Goal: Task Accomplishment & Management: Manage account settings

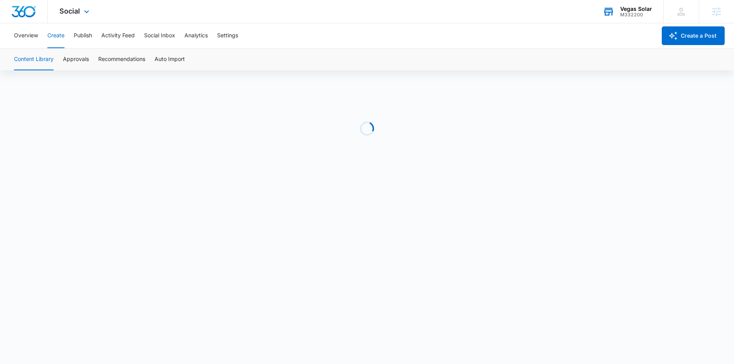
click at [620, 13] on div "Vegas Solar M332200 Your Accounts View All" at bounding box center [627, 11] width 72 height 23
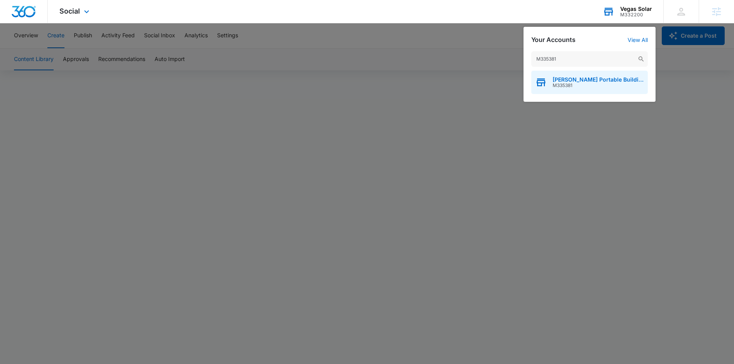
type input "M335381"
click at [544, 83] on icon "button" at bounding box center [541, 83] width 9 height 6
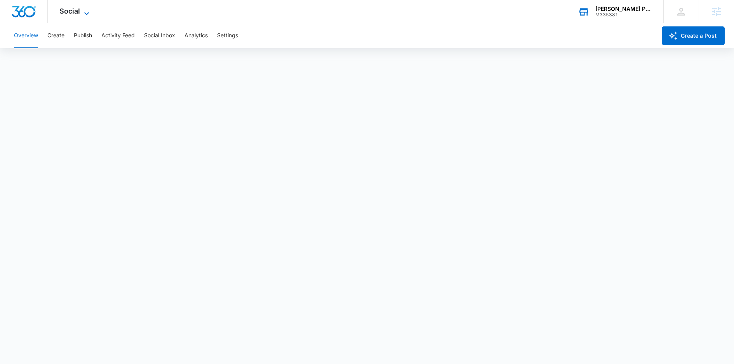
click at [71, 11] on span "Social" at bounding box center [69, 11] width 21 height 8
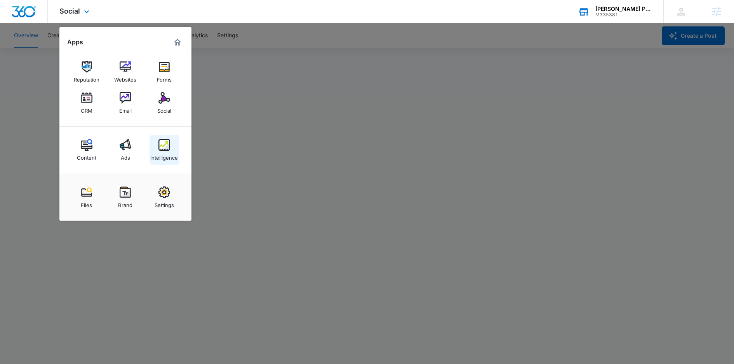
click at [159, 150] on img at bounding box center [164, 145] width 12 height 12
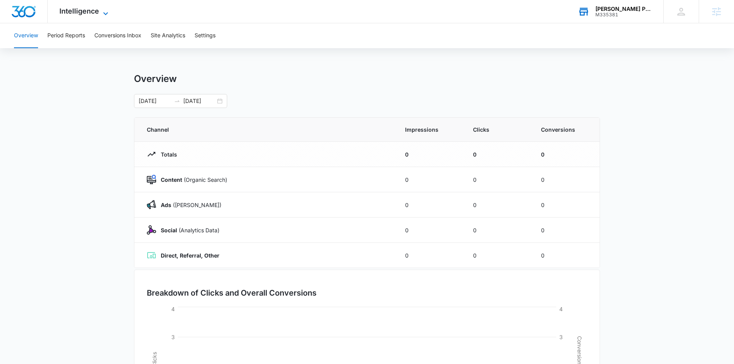
click at [96, 9] on span "Intelligence" at bounding box center [79, 11] width 40 height 8
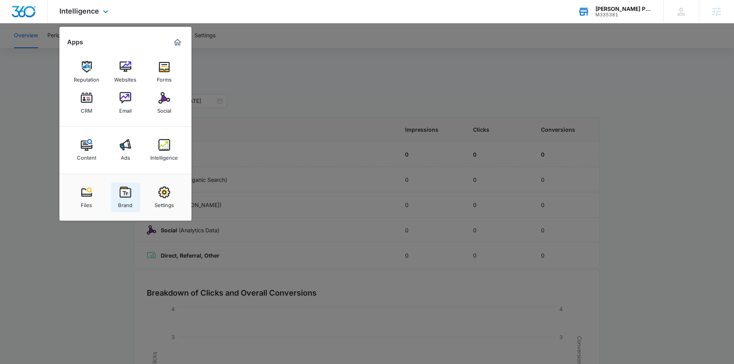
click at [116, 205] on link "Brand" at bounding box center [126, 198] width 30 height 30
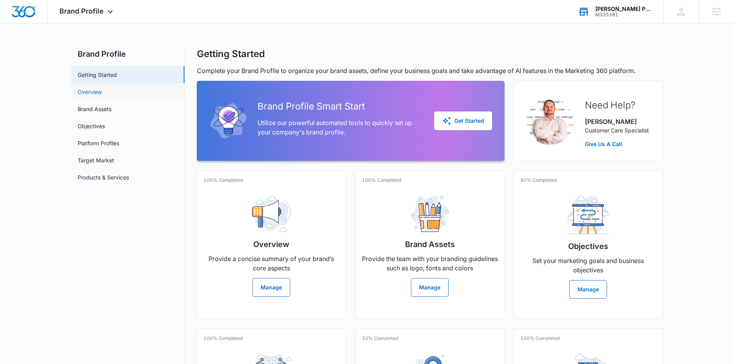
click at [88, 92] on link "Overview" at bounding box center [90, 92] width 24 height 8
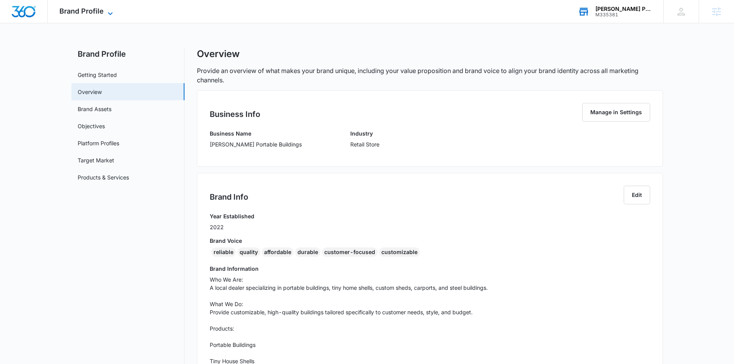
click at [92, 12] on span "Brand Profile" at bounding box center [81, 11] width 44 height 8
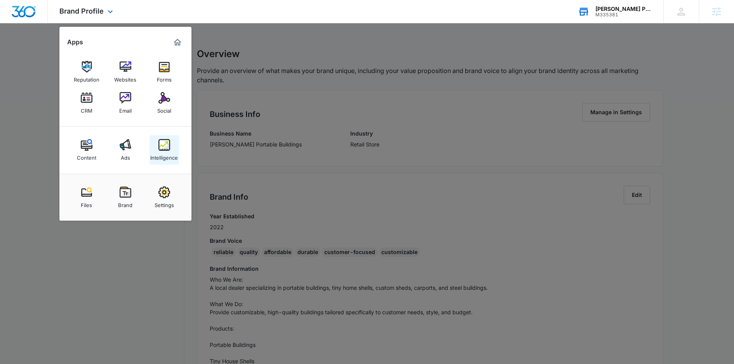
click at [155, 155] on div "Intelligence" at bounding box center [164, 156] width 28 height 10
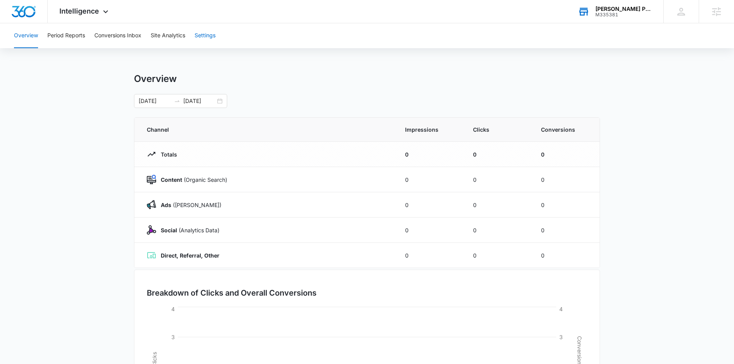
click at [207, 42] on button "Settings" at bounding box center [205, 35] width 21 height 25
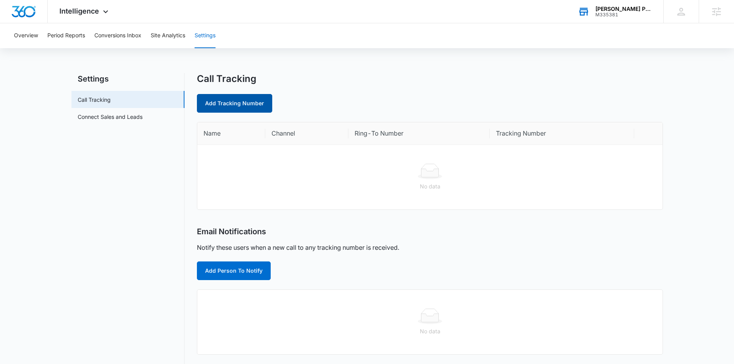
click at [245, 112] on link "Add Tracking Number" at bounding box center [234, 103] width 75 height 19
select select "by_area_code"
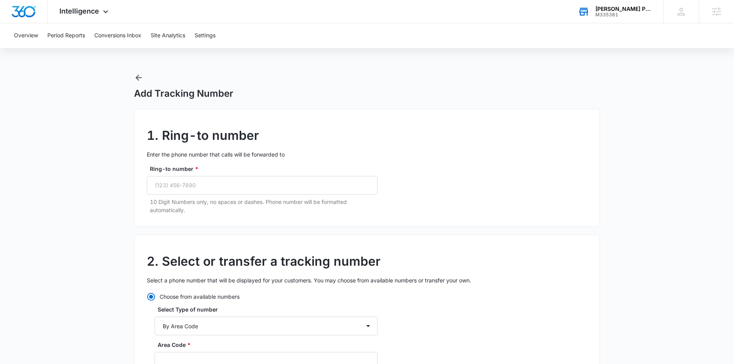
click at [254, 198] on p "10 Digit Numbers only, no spaces or dashes. Phone number will be formatted auto…" at bounding box center [264, 206] width 228 height 16
click at [254, 188] on input "Ring-to number *" at bounding box center [262, 185] width 231 height 19
paste input "(912) 421-9757"
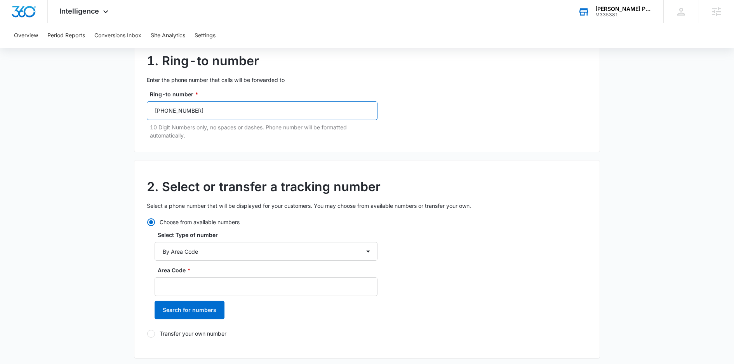
scroll to position [78, 0]
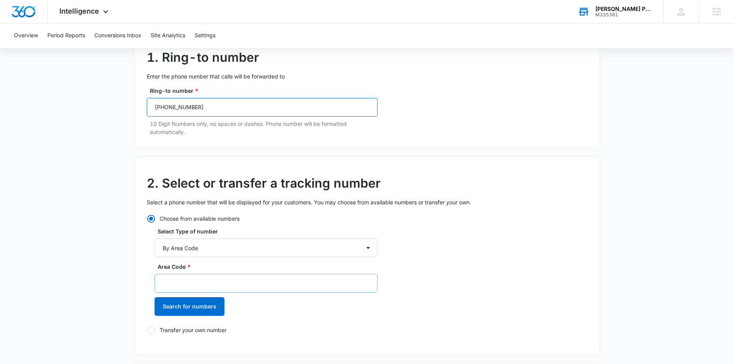
type input "(912) 421-9757"
click at [190, 277] on input "Area Code *" at bounding box center [266, 283] width 223 height 19
type input "912"
click at [186, 305] on button "Search for numbers" at bounding box center [190, 306] width 70 height 19
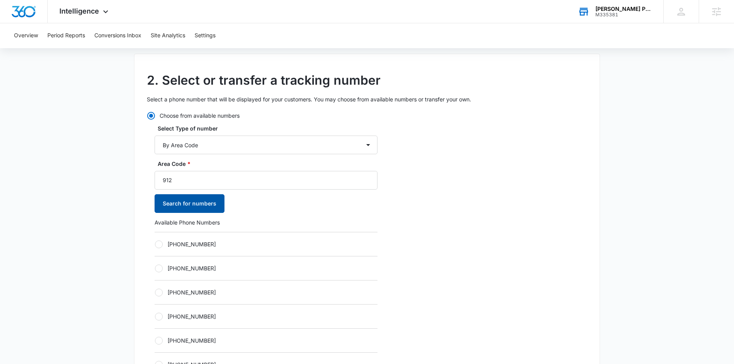
scroll to position [209, 0]
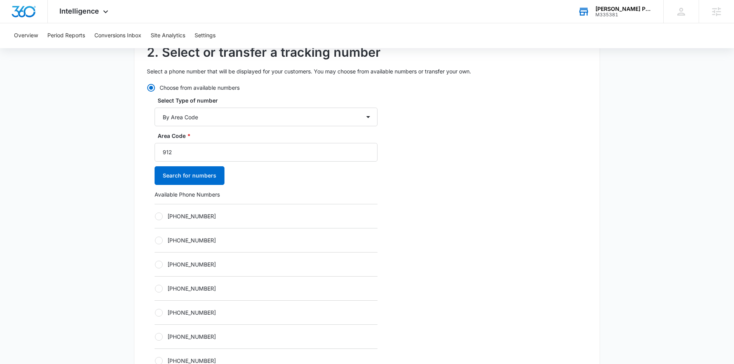
click at [156, 219] on label "+19122086455" at bounding box center [266, 216] width 223 height 8
click at [155, 216] on input "+19122086455" at bounding box center [155, 216] width 0 height 0
radio input "true"
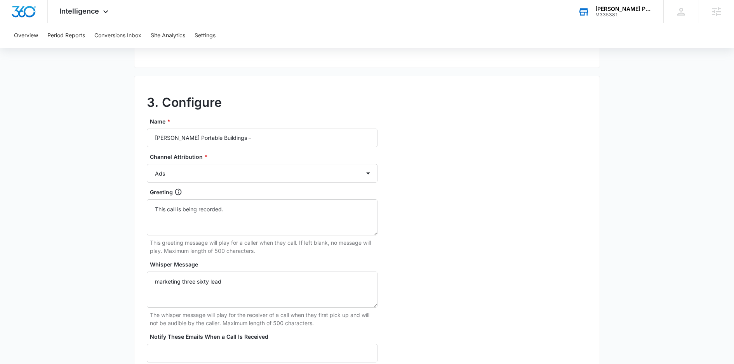
scroll to position [620, 0]
click at [242, 130] on input "Morris Portable Buildings –" at bounding box center [262, 137] width 231 height 19
click at [240, 136] on input "Morris Portable Buildings –" at bounding box center [262, 137] width 231 height 19
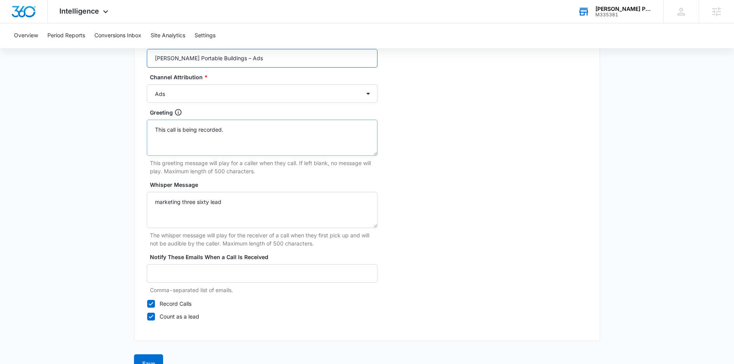
scroll to position [714, 0]
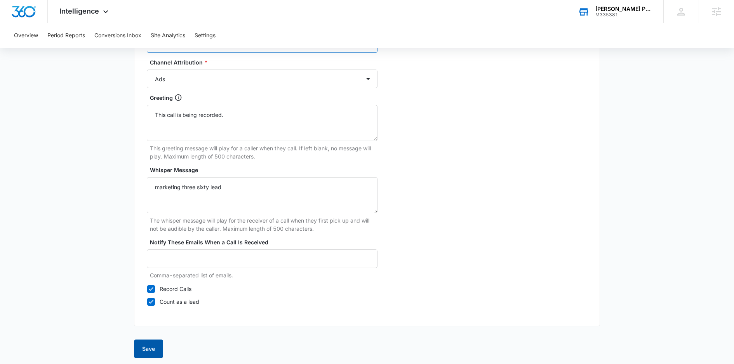
type input "Morris Portable Buildings – Ads"
click at [151, 339] on button "Save" at bounding box center [148, 348] width 29 height 19
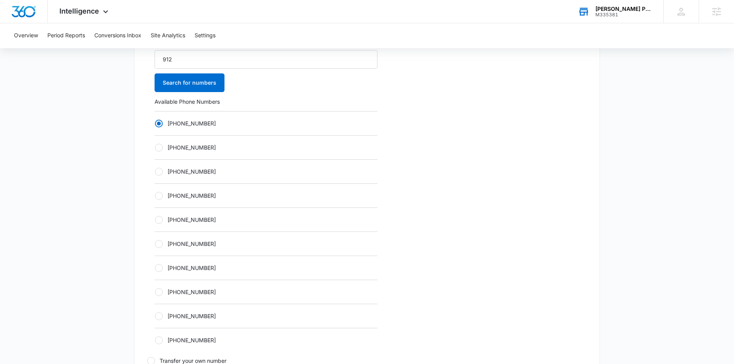
scroll to position [300, 0]
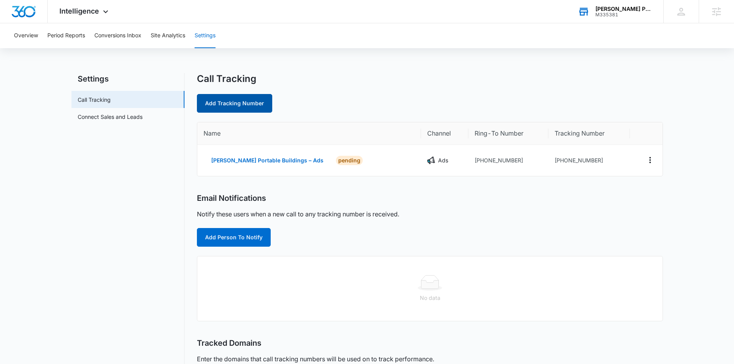
click at [249, 102] on link "Add Tracking Number" at bounding box center [234, 103] width 75 height 19
select select "by_area_code"
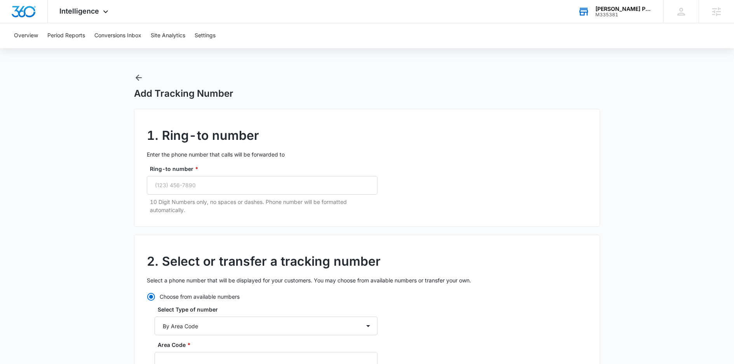
click at [234, 195] on div "Ring-to number * 10 Digit Numbers only, no spaces or dashes. Phone number will …" at bounding box center [262, 189] width 231 height 49
click at [236, 187] on input "Ring-to number *" at bounding box center [262, 185] width 231 height 19
paste input "(912) 421-9757"
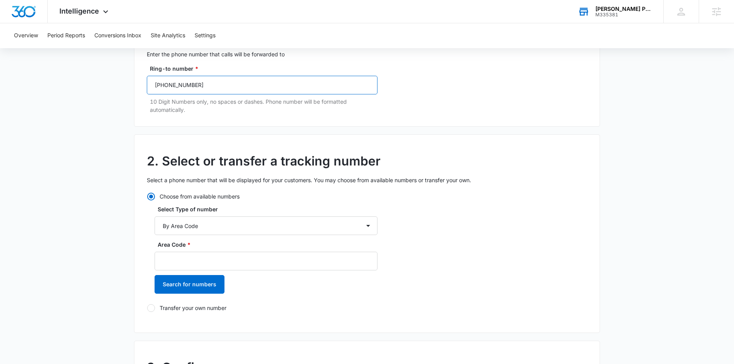
scroll to position [109, 0]
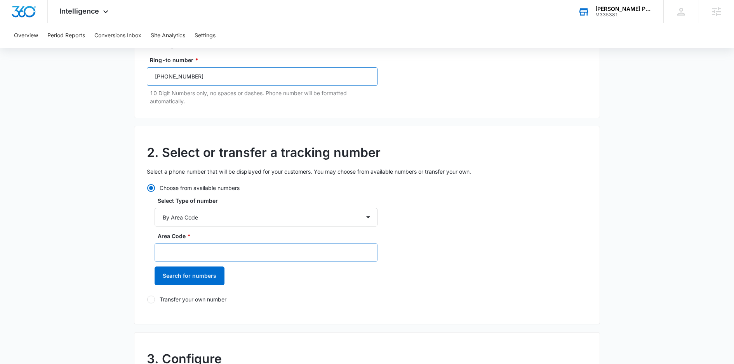
type input "(912) 421-9757"
click at [171, 254] on input "Area Code *" at bounding box center [266, 252] width 223 height 19
type input "912"
click at [164, 286] on div "Area Code * 912 Search for numbers" at bounding box center [266, 261] width 223 height 59
click at [179, 271] on button "Search for numbers" at bounding box center [190, 275] width 70 height 19
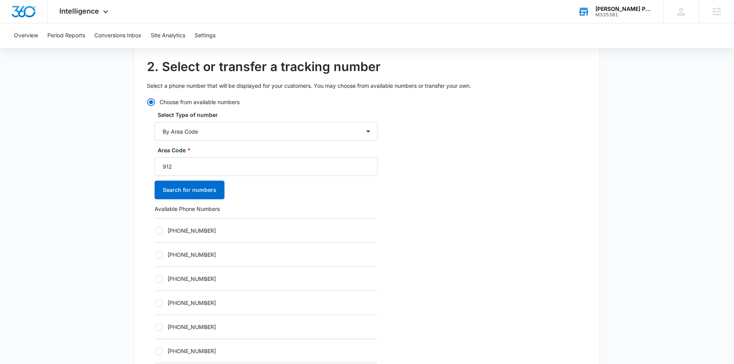
click at [172, 254] on label "+19122094215" at bounding box center [266, 254] width 223 height 8
click at [155, 254] on input "+19122094215" at bounding box center [155, 254] width 0 height 0
radio input "true"
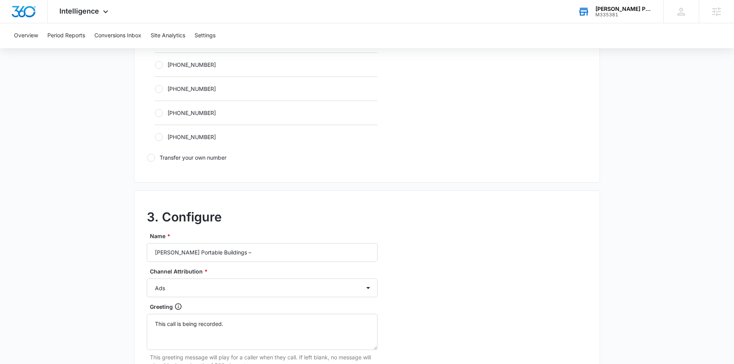
scroll to position [508, 0]
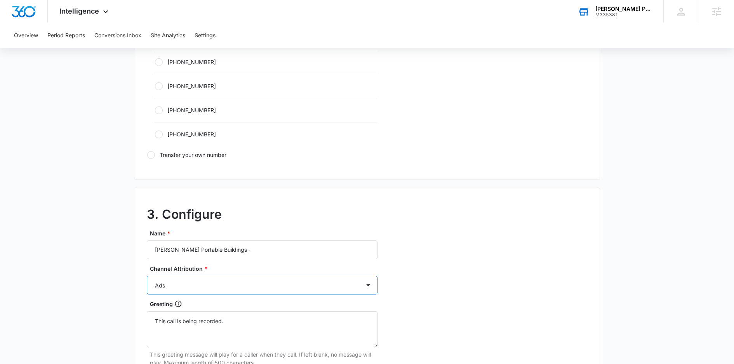
click at [227, 276] on select "Ads Local Service Ads Content Social Other" at bounding box center [262, 285] width 231 height 19
select select "CONTENT"
click at [147, 276] on select "Ads Local Service Ads Content Social Other" at bounding box center [262, 285] width 231 height 19
click at [250, 245] on input "Morris Portable Buildings –" at bounding box center [262, 249] width 231 height 19
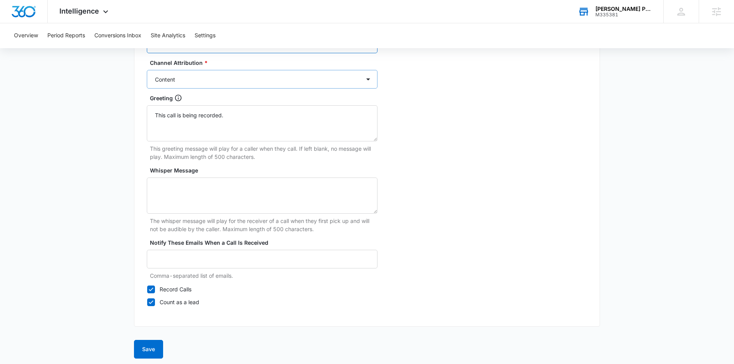
scroll to position [714, 0]
type input "Morris Portable Buildings – Content"
click at [147, 340] on button "Save" at bounding box center [148, 348] width 29 height 19
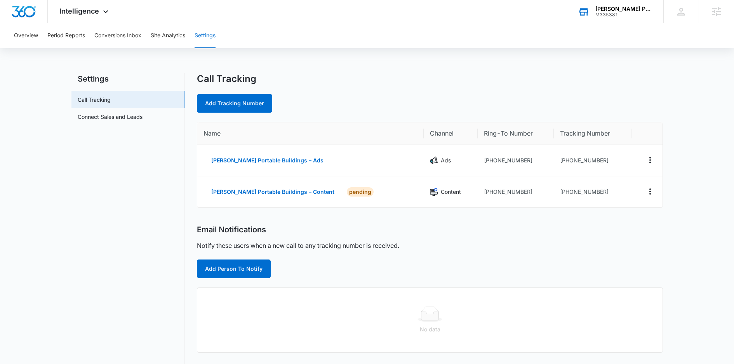
click at [241, 89] on div "Call Tracking Add Tracking Number" at bounding box center [430, 93] width 466 height 40
click at [241, 106] on link "Add Tracking Number" at bounding box center [234, 103] width 75 height 19
select select "by_area_code"
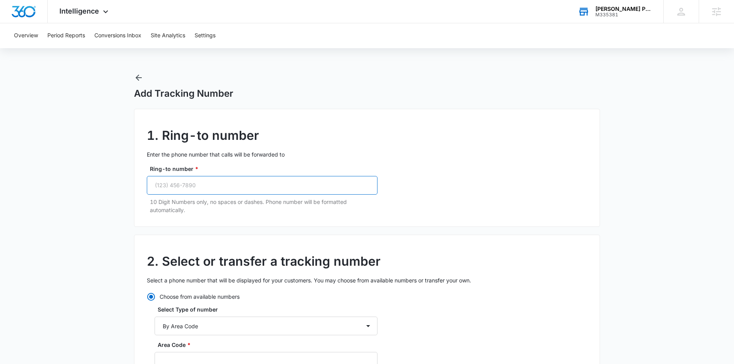
click at [224, 183] on input "Ring-to number *" at bounding box center [262, 185] width 231 height 19
paste input "(912) 421-9757"
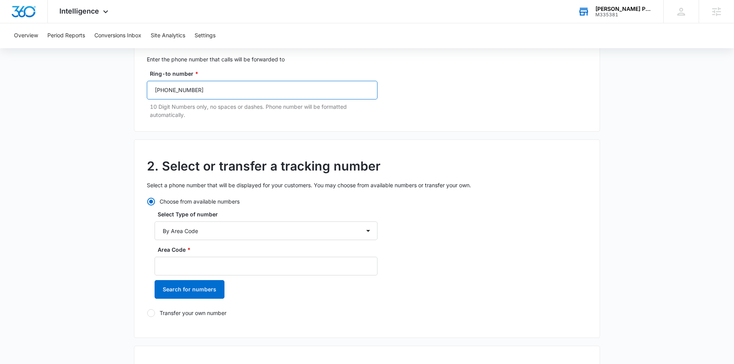
scroll to position [118, 0]
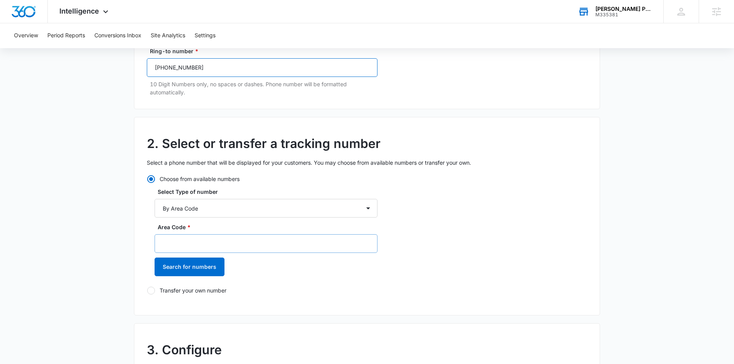
type input "(912) 421-9757"
click at [192, 240] on input "Area Code *" at bounding box center [266, 243] width 223 height 19
type input "0"
type input "912"
click at [185, 265] on button "Search for numbers" at bounding box center [190, 266] width 70 height 19
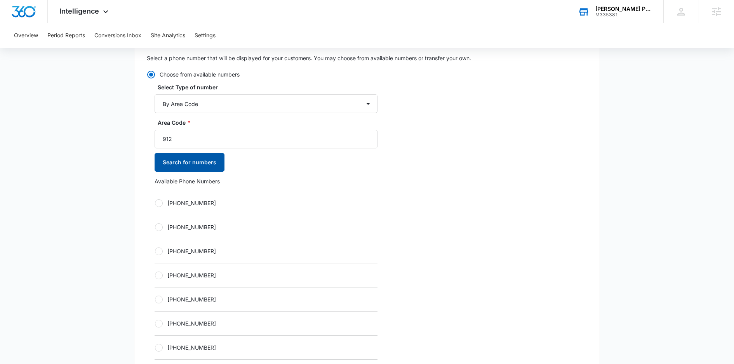
scroll to position [226, 0]
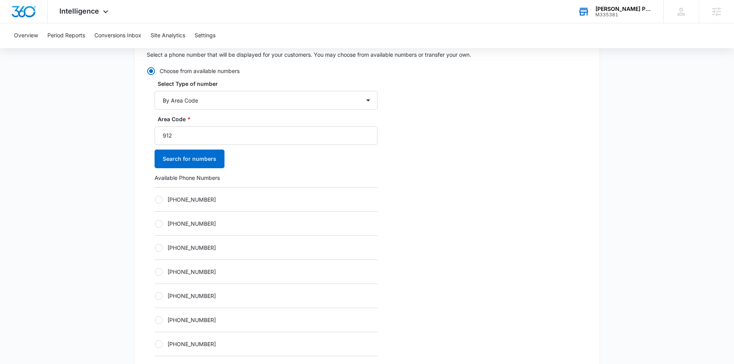
click at [187, 243] on label "+19122099772" at bounding box center [266, 247] width 223 height 8
click at [155, 247] on input "+19122099772" at bounding box center [155, 247] width 0 height 0
radio input "true"
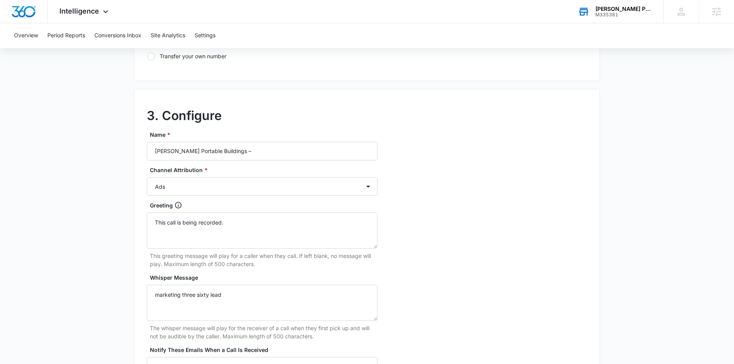
scroll to position [612, 0]
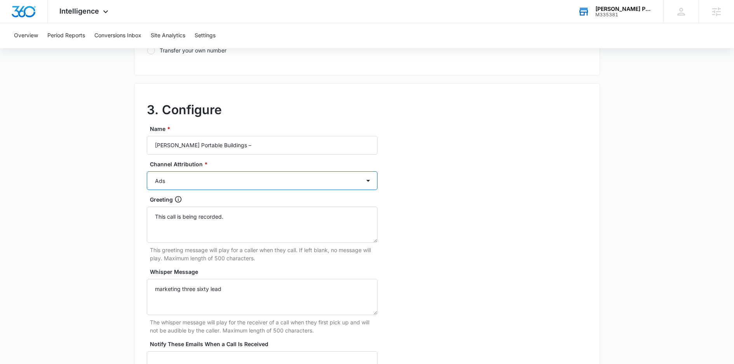
click at [193, 176] on select "Ads Local Service Ads Content Social Other" at bounding box center [262, 180] width 231 height 19
select select "SOCIAL"
click at [147, 171] on select "Ads Local Service Ads Content Social Other" at bounding box center [262, 180] width 231 height 19
click at [244, 147] on input "Morris Portable Buildings –" at bounding box center [262, 145] width 231 height 19
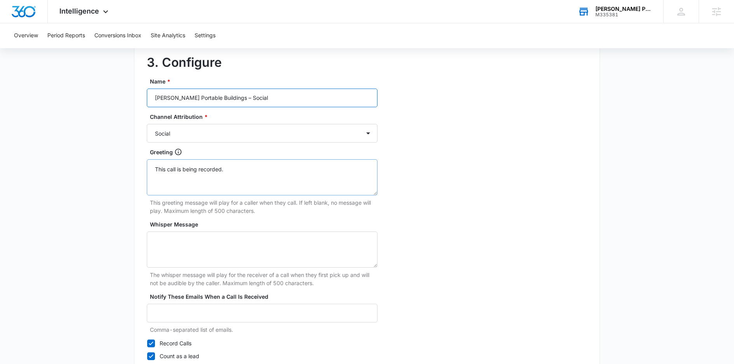
scroll to position [714, 0]
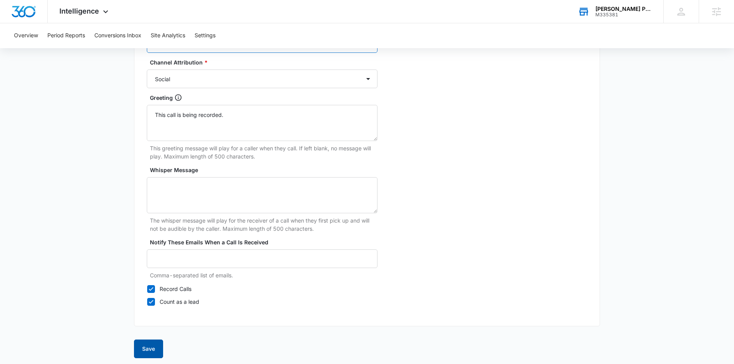
type input "[PERSON_NAME] Portable Buildings – Social"
click at [151, 342] on button "Save" at bounding box center [148, 348] width 29 height 19
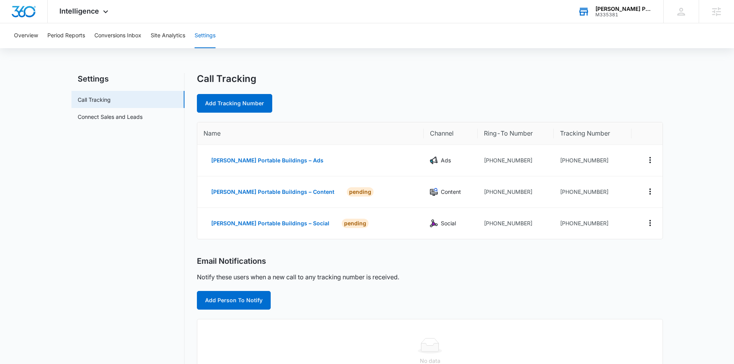
click at [250, 88] on div "Call Tracking Add Tracking Number" at bounding box center [430, 93] width 466 height 40
click at [253, 103] on link "Add Tracking Number" at bounding box center [234, 103] width 75 height 19
select select "by_area_code"
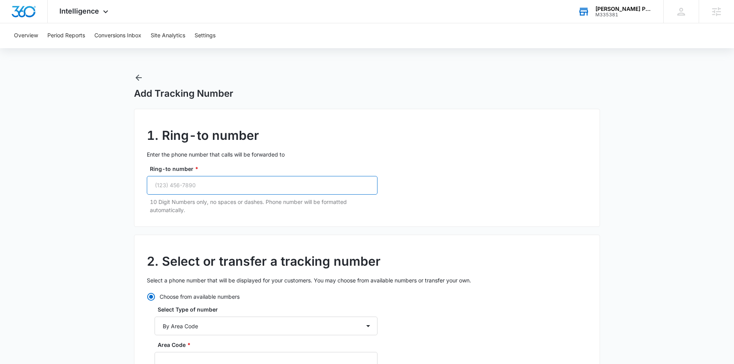
click at [220, 182] on input "Ring-to number *" at bounding box center [262, 185] width 231 height 19
paste input "(912) 421-9757"
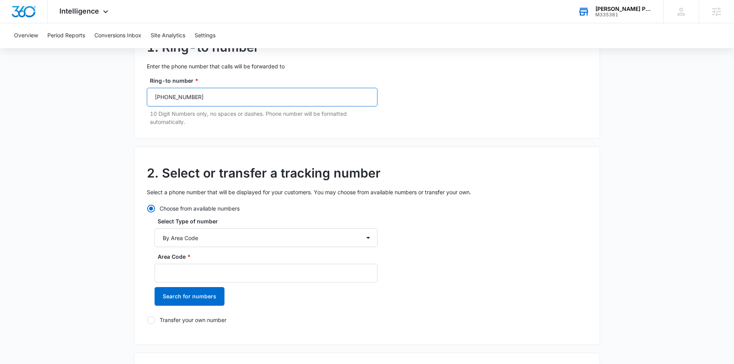
scroll to position [122, 0]
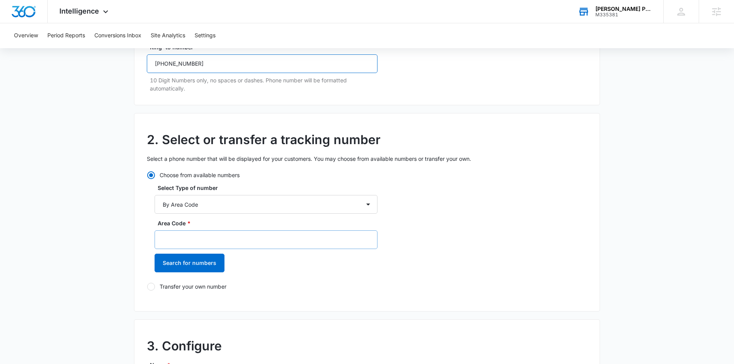
type input "(912) 421-9757"
click at [201, 232] on input "Area Code *" at bounding box center [266, 239] width 223 height 19
type input "912"
click at [178, 257] on button "Search for numbers" at bounding box center [190, 263] width 70 height 19
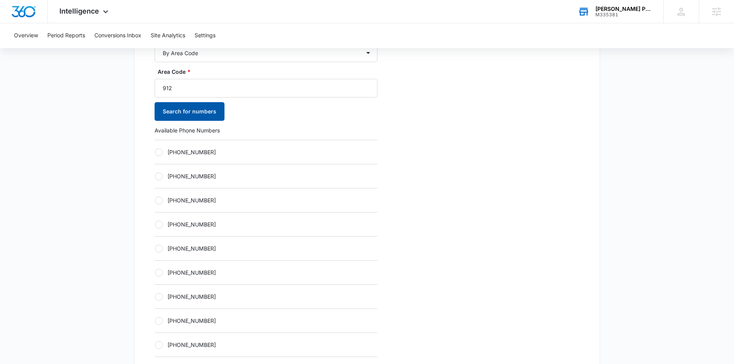
scroll to position [282, 0]
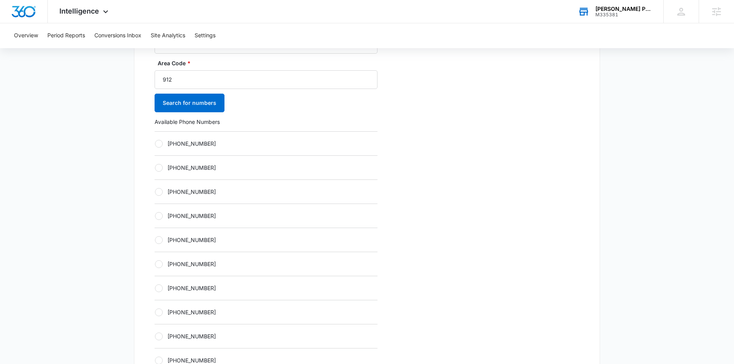
click at [190, 219] on div "+19122160537" at bounding box center [266, 215] width 223 height 24
click at [190, 214] on label "+19122160537" at bounding box center [266, 216] width 223 height 8
click at [155, 216] on input "+19122160537" at bounding box center [155, 216] width 0 height 0
radio input "true"
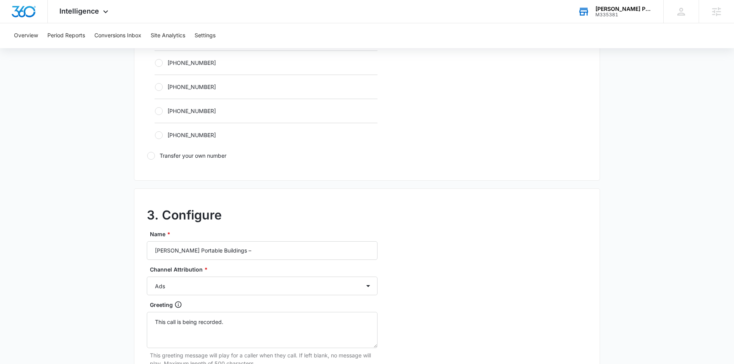
scroll to position [628, 0]
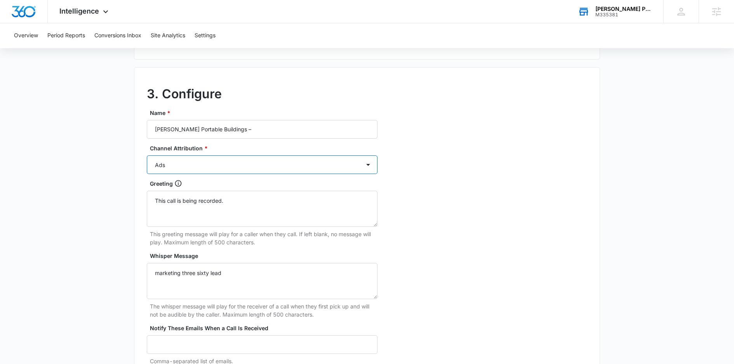
click at [223, 160] on select "Ads Local Service Ads Content Social Other" at bounding box center [262, 164] width 231 height 19
click at [247, 126] on input "Morris Portable Buildings –" at bounding box center [262, 129] width 231 height 19
type input "Morris Portable Buildings – Other"
click at [215, 158] on select "Ads Local Service Ads Content Social Other" at bounding box center [262, 164] width 231 height 19
select select "OTHER"
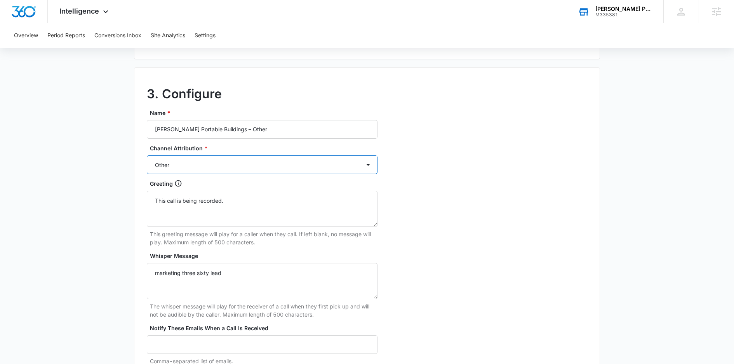
click at [147, 155] on select "Ads Local Service Ads Content Social Other" at bounding box center [262, 164] width 231 height 19
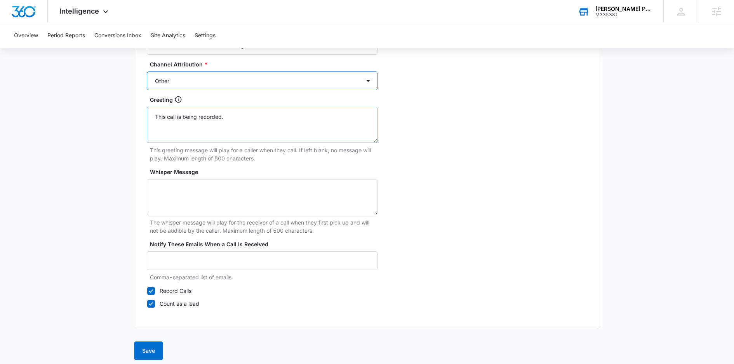
scroll to position [714, 0]
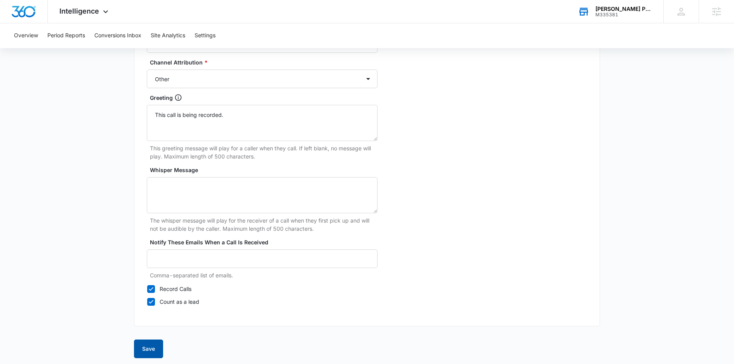
click at [150, 347] on button "Save" at bounding box center [148, 348] width 29 height 19
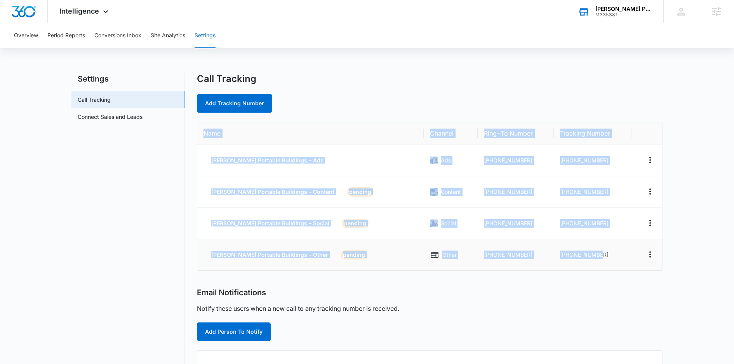
drag, startPoint x: 198, startPoint y: 123, endPoint x: 603, endPoint y: 255, distance: 425.3
click at [603, 255] on table "Name Channel Ring-To Number Tracking Number Morris Portable Buildings – Ads Ads…" at bounding box center [429, 196] width 465 height 148
copy table "Name Channel Ring-To Number Tracking Number Morris Portable Buildings – Ads Ads…"
click at [235, 331] on button "Add Person To Notify" at bounding box center [234, 331] width 74 height 19
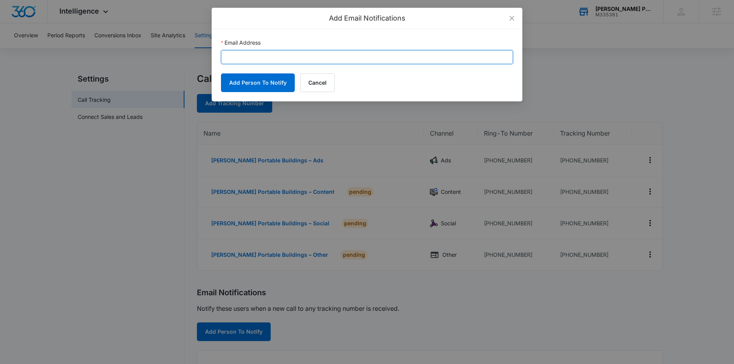
click at [250, 55] on input "Email Address" at bounding box center [367, 57] width 292 height 14
paste input "morrisportablebuildings@gmail.com"
type input "morrisportablebuildings@gmail.com"
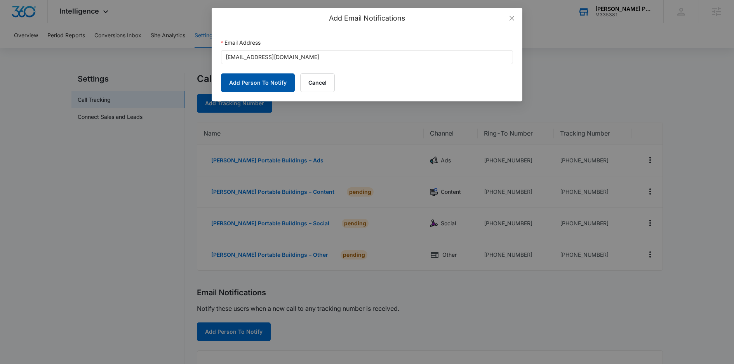
click at [250, 81] on button "Add Person To Notify" at bounding box center [258, 82] width 74 height 19
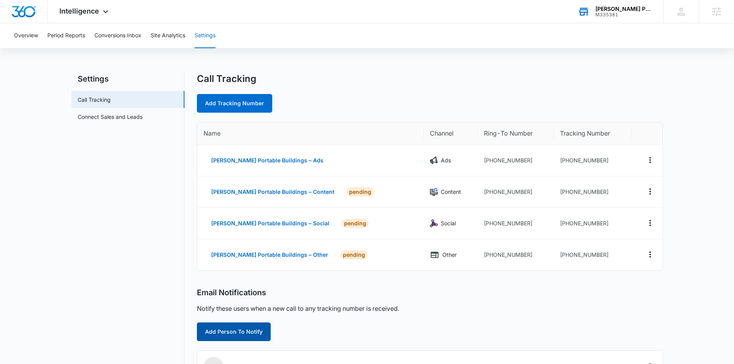
click at [243, 339] on button "Add Person To Notify" at bounding box center [234, 331] width 74 height 19
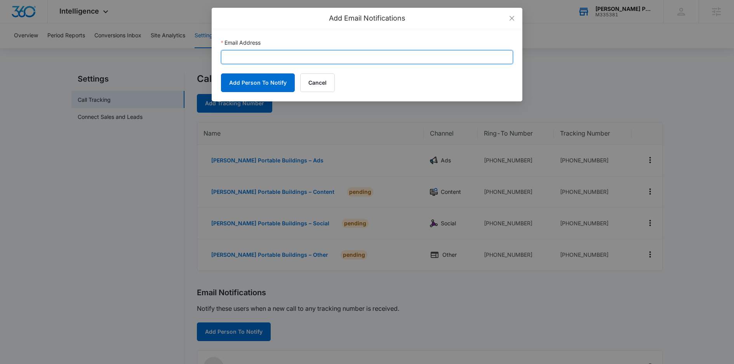
click at [296, 62] on input "Email Address" at bounding box center [367, 57] width 292 height 14
paste input "ilham.nugroho@madwire.com"
type input "ilham.nugroho@madwire.com"
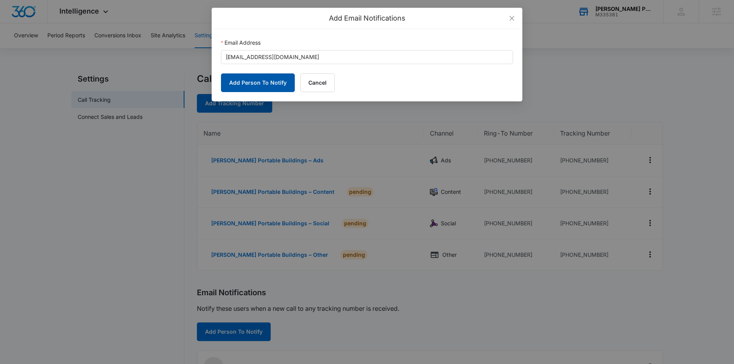
click at [254, 82] on button "Add Person To Notify" at bounding box center [258, 82] width 74 height 19
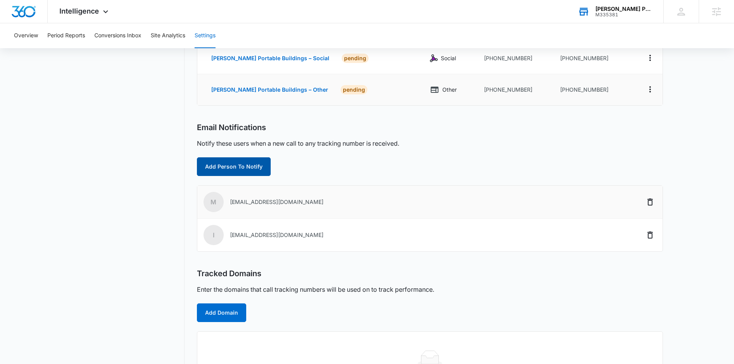
scroll to position [205, 0]
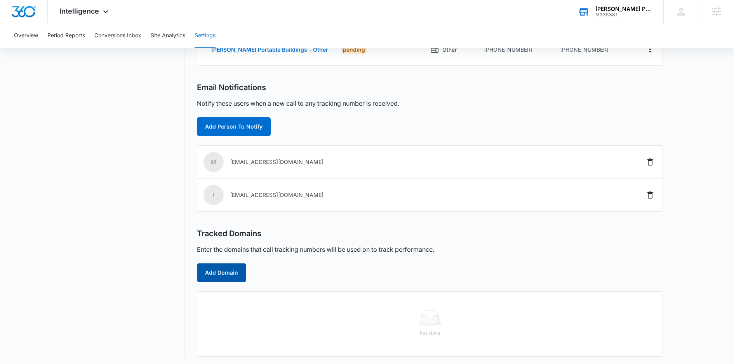
click at [217, 275] on button "Add Domain" at bounding box center [221, 272] width 49 height 19
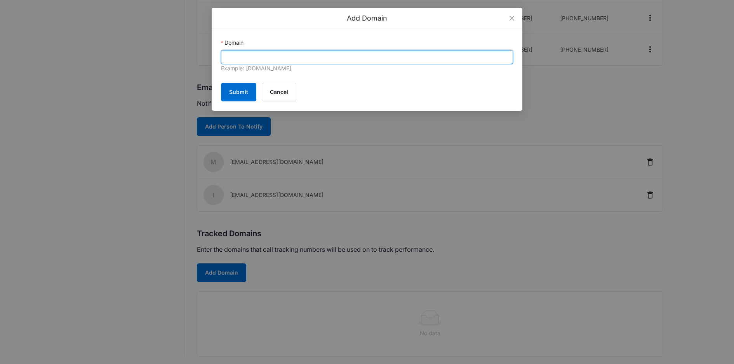
click at [283, 61] on input "Domain" at bounding box center [367, 57] width 292 height 14
paste input "morrisportablebuildings.com"
type input "morrisportablebuildings.com"
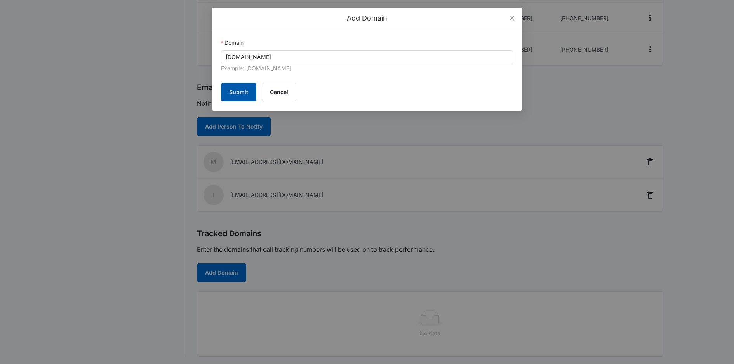
click at [231, 83] on button "Submit" at bounding box center [238, 92] width 35 height 19
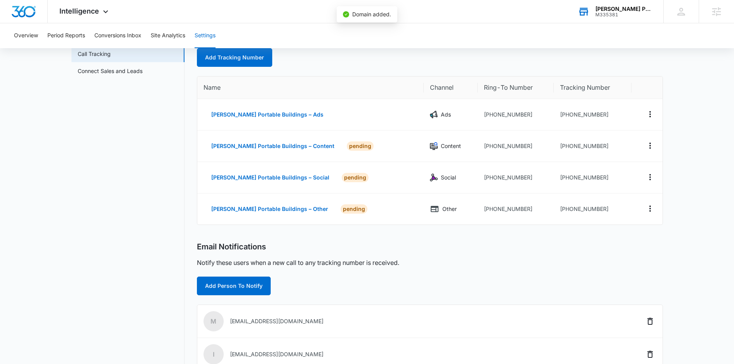
scroll to position [0, 0]
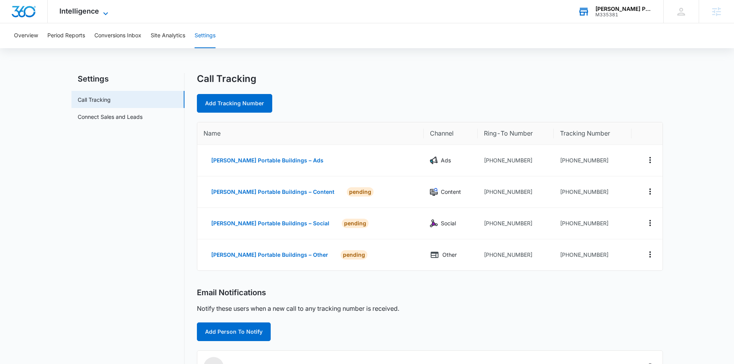
click at [92, 15] on span "Intelligence" at bounding box center [79, 11] width 40 height 8
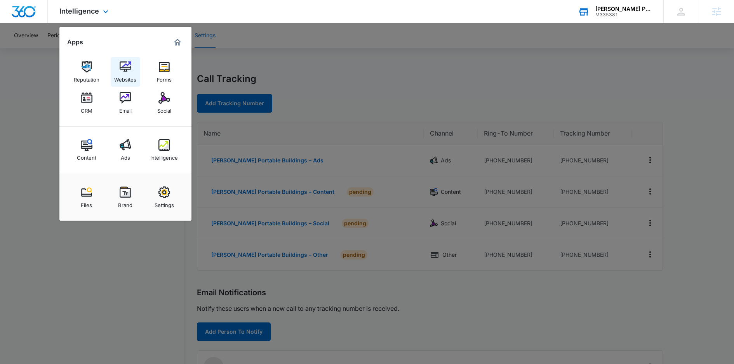
click at [130, 73] on img at bounding box center [126, 67] width 12 height 12
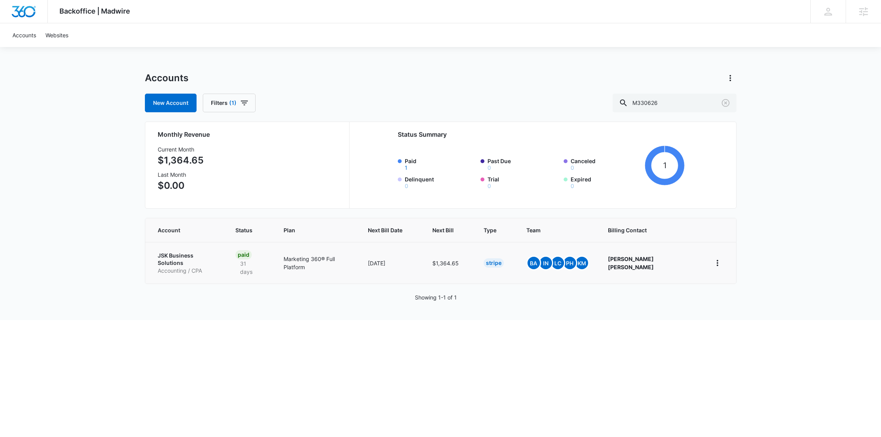
click at [181, 252] on p "JSK Business Solutions" at bounding box center [187, 259] width 59 height 15
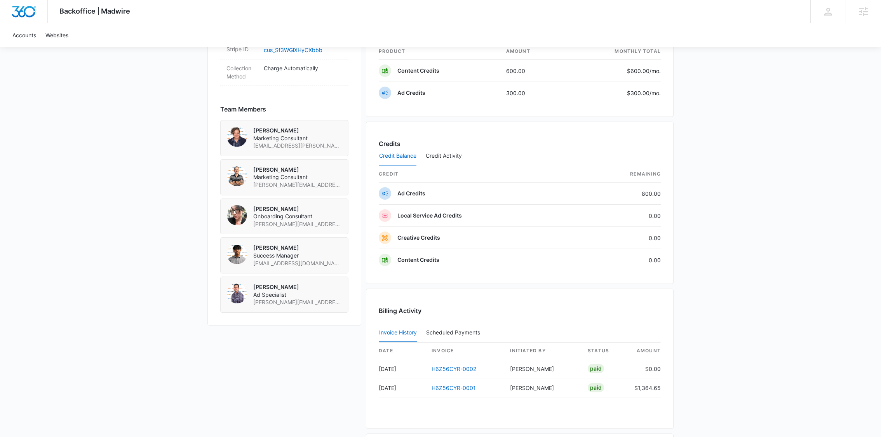
scroll to position [493, 0]
click at [287, 261] on span "ilham.nugroho@madwire.com" at bounding box center [297, 265] width 89 height 8
copy span "ilham.nugroho@madwire.com"
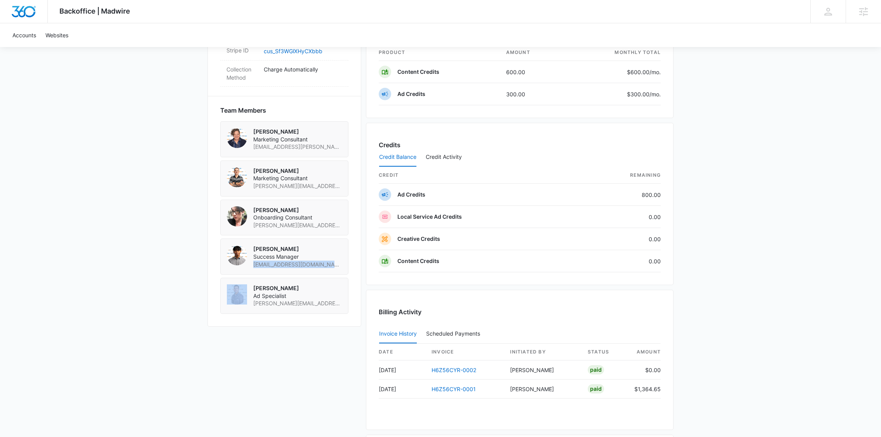
copy span "ilham.nugroho@madwire.com"
click at [267, 307] on div "Brent Avila Ad Specialist brent.avila@madwire.com" at bounding box center [284, 296] width 128 height 36
click at [267, 303] on span "brent.avila@madwire.com" at bounding box center [297, 303] width 89 height 8
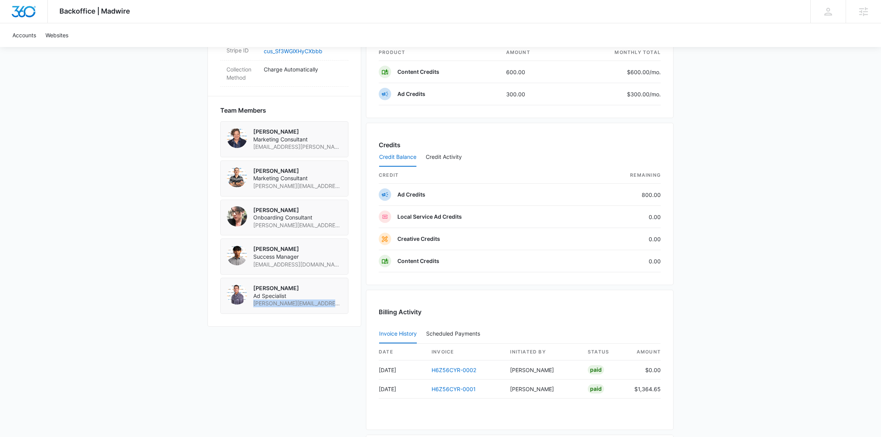
copy span "brent.avila@madwire.com"
click at [266, 266] on span "ilham.nugroho@madwire.com" at bounding box center [297, 265] width 89 height 8
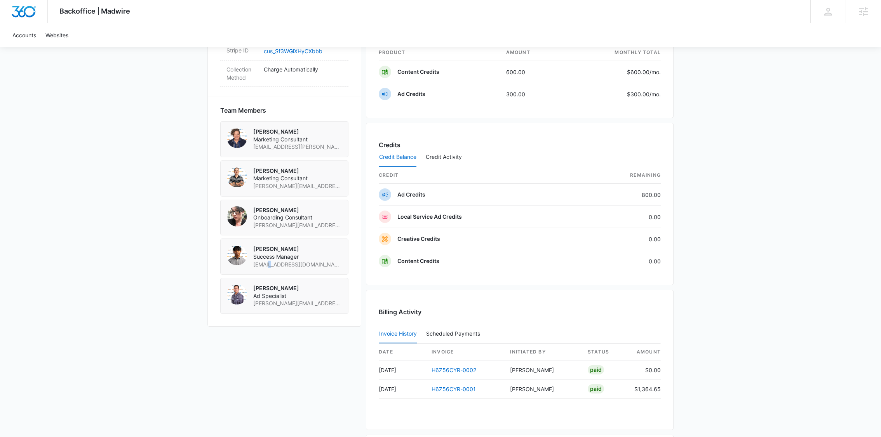
click at [266, 266] on span "ilham.nugroho@madwire.com" at bounding box center [297, 265] width 89 height 8
copy span "ilham.nugroho@madwire.com"
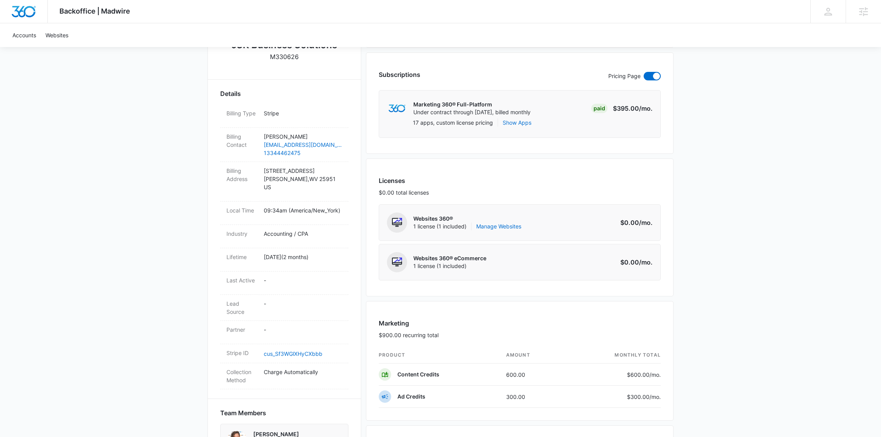
scroll to position [0, 0]
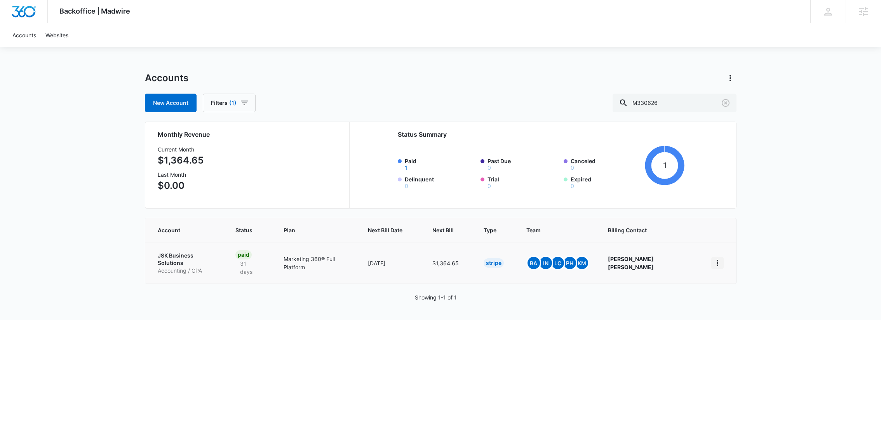
click at [713, 258] on icon "home" at bounding box center [717, 262] width 9 height 9
click at [681, 106] on input "M330626" at bounding box center [674, 103] width 124 height 19
click at [825, 14] on icon at bounding box center [828, 12] width 8 height 8
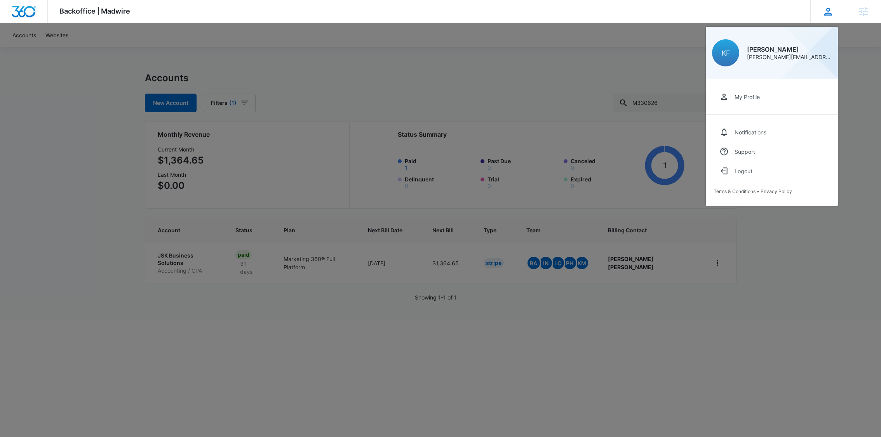
click at [825, 14] on icon at bounding box center [828, 12] width 12 height 12
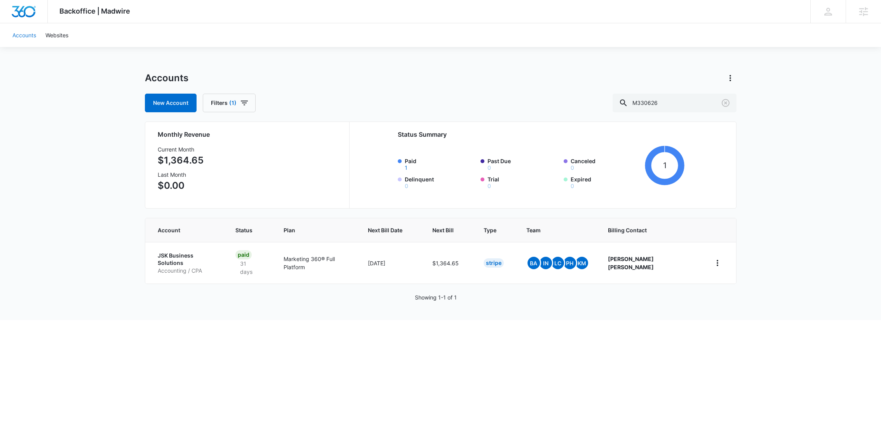
click at [31, 36] on link "Accounts" at bounding box center [24, 35] width 33 height 24
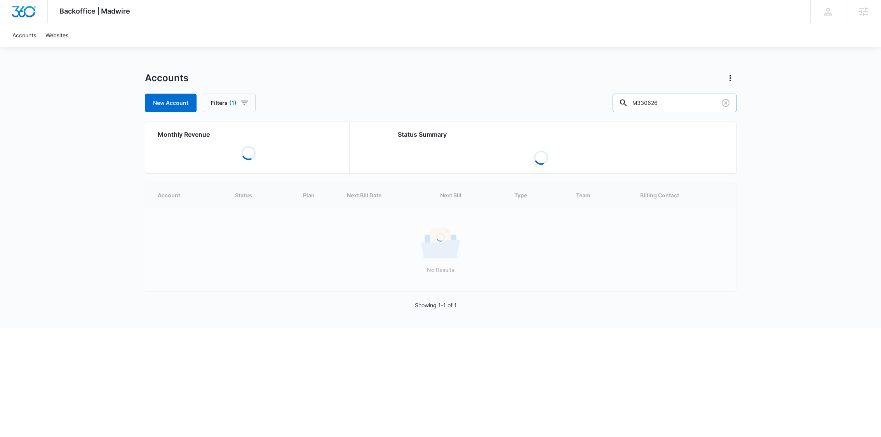
click at [685, 103] on input "M330626" at bounding box center [674, 103] width 124 height 19
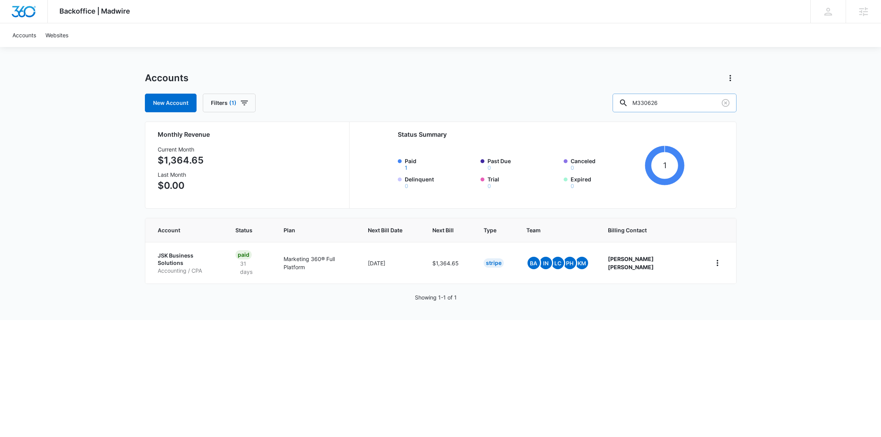
click at [697, 102] on input "M330626" at bounding box center [674, 103] width 124 height 19
click at [707, 251] on td at bounding box center [719, 263] width 34 height 42
click at [711, 259] on button "home" at bounding box center [717, 263] width 12 height 12
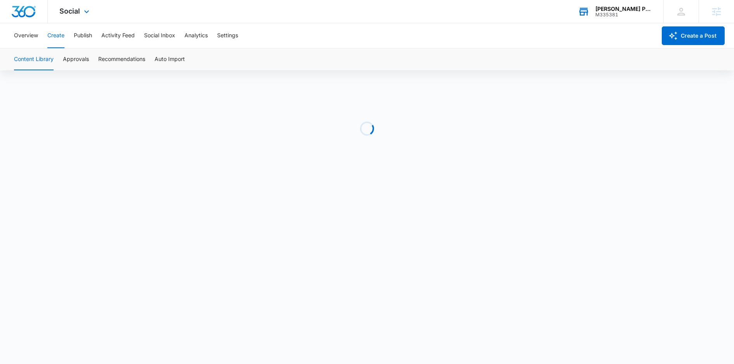
click at [623, 6] on div "[PERSON_NAME] Portable Buildings" at bounding box center [623, 9] width 57 height 6
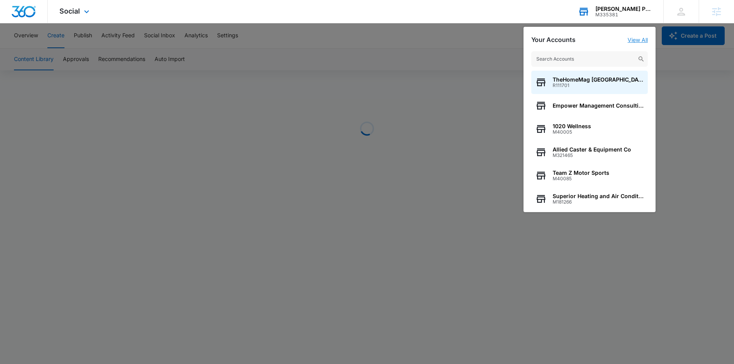
click at [643, 42] on link "View All" at bounding box center [638, 40] width 20 height 7
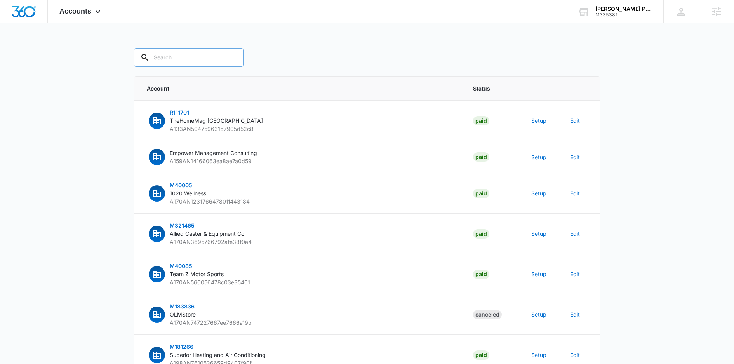
click at [171, 55] on input "text" at bounding box center [189, 57] width 110 height 19
paste input "M335381"
type input "M335381"
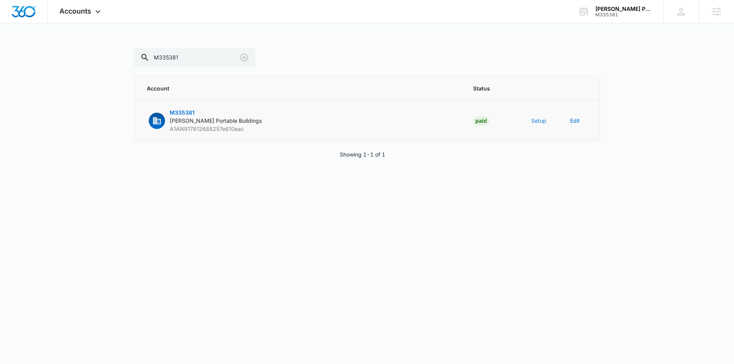
click at [542, 124] on button "Setup" at bounding box center [538, 120] width 15 height 8
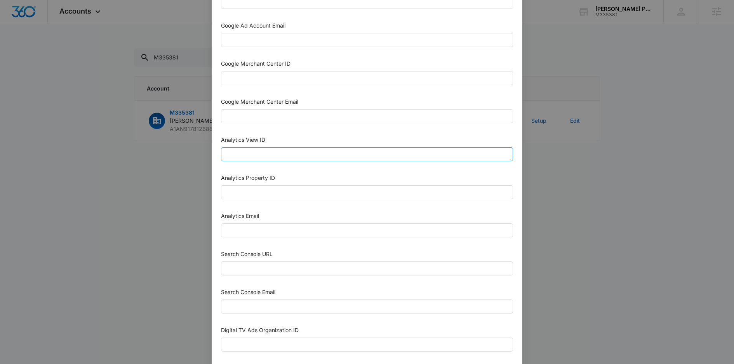
scroll to position [284, 0]
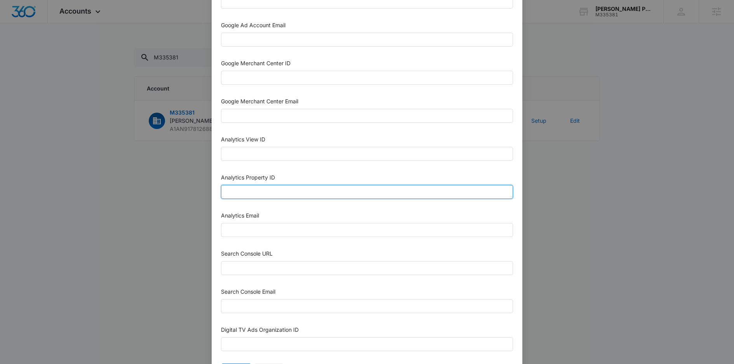
click at [276, 193] on input "Analytics Property ID" at bounding box center [367, 192] width 292 height 14
paste input "500622059"
type input "500622059"
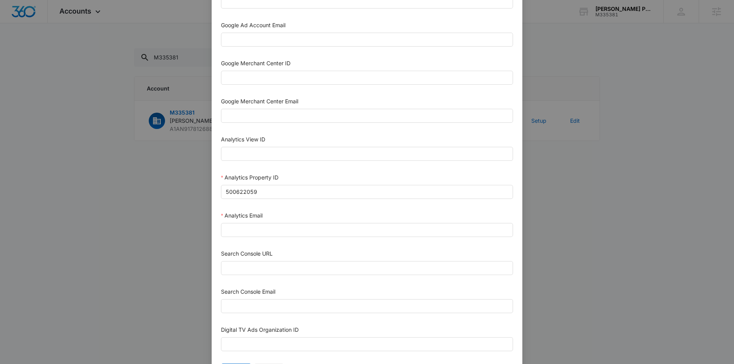
click at [264, 233] on div "Analytics Email" at bounding box center [367, 225] width 292 height 29
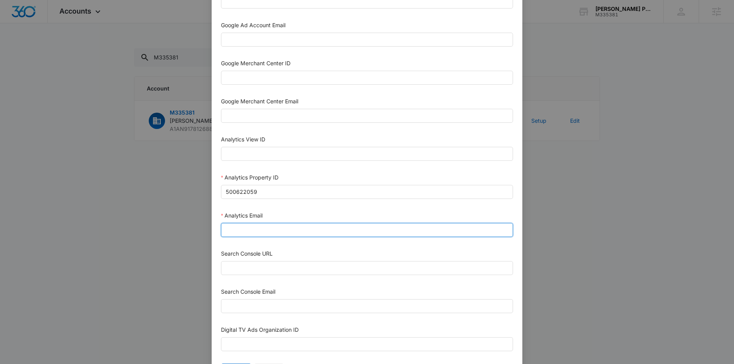
click at [264, 223] on input "Analytics Email" at bounding box center [367, 230] width 292 height 14
paste input "M360+ Master Account Email M360+Accounts1032@madwiremedia.com"
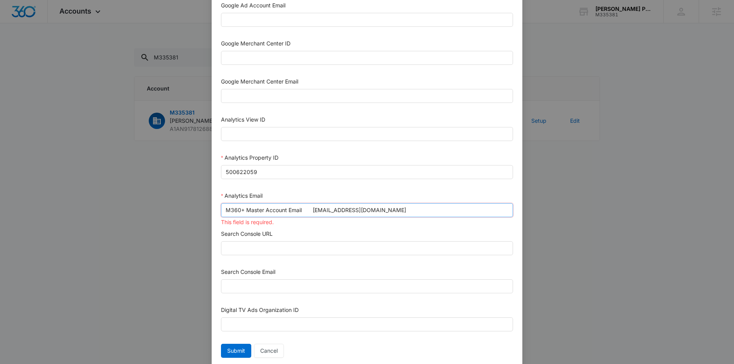
scroll to position [307, 0]
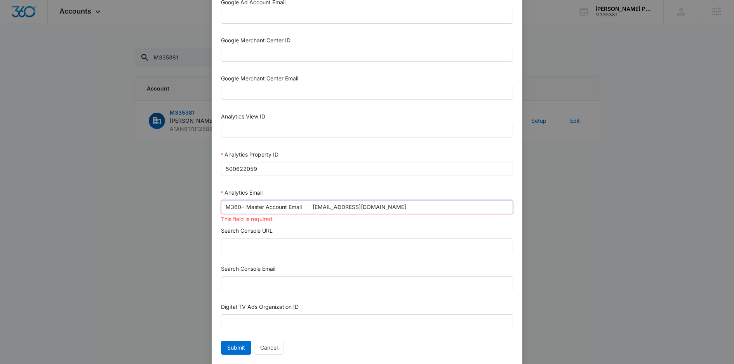
drag, startPoint x: 302, startPoint y: 202, endPoint x: 394, endPoint y: 203, distance: 91.6
click at [394, 203] on input "M360+ Master Account Email M360+Accounts1032@madwiremedia.com" at bounding box center [367, 207] width 292 height 14
click at [295, 212] on div "M360+ Master Account Email M360+Accounts1032@madwiremedia.com This field is req…" at bounding box center [367, 211] width 292 height 22
drag, startPoint x: 311, startPoint y: 203, endPoint x: 176, endPoint y: 200, distance: 135.9
click at [176, 200] on div "Setup Account Bing Ad Account ID Bing Ad Account Email LinkedIn Ad Account ID L…" at bounding box center [367, 182] width 734 height 364
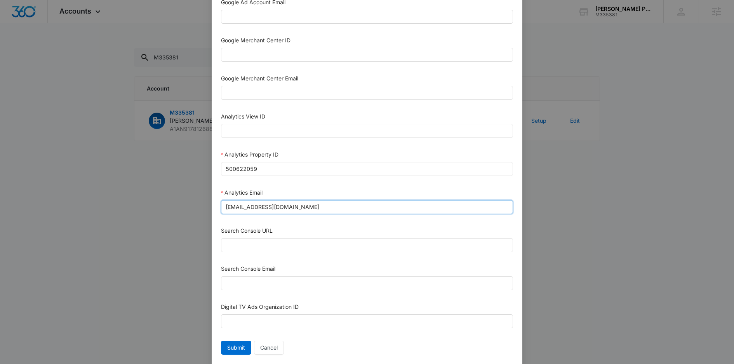
click at [395, 204] on input "M360+Accounts1032@madwiremedia.com" at bounding box center [367, 207] width 292 height 14
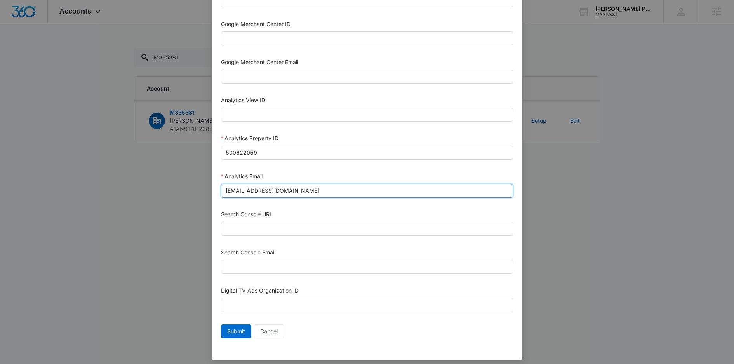
type input "M360+Accounts1032@madwiremedia.com"
click at [388, 286] on div "Digital TV Ads Organization ID" at bounding box center [367, 292] width 292 height 12
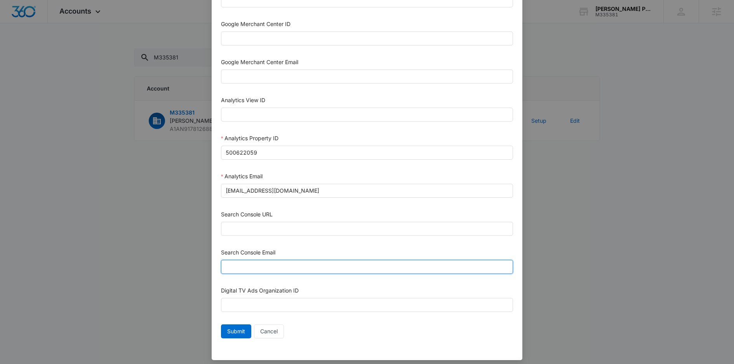
click at [380, 260] on input "Search Console Email" at bounding box center [367, 267] width 292 height 14
paste input "M360+ Master Account Email M360+Accounts1032@madwiremedia.com"
type input "M360+ Master Account Email M360+Accounts1032@madwiremedia.com"
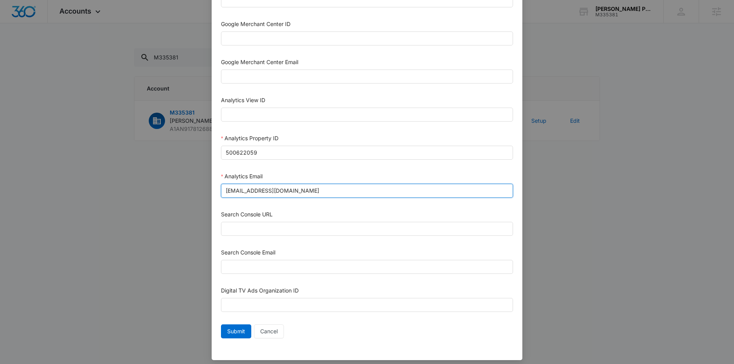
click at [313, 184] on input "M360+Accounts1032@madwiremedia.com" at bounding box center [367, 191] width 292 height 14
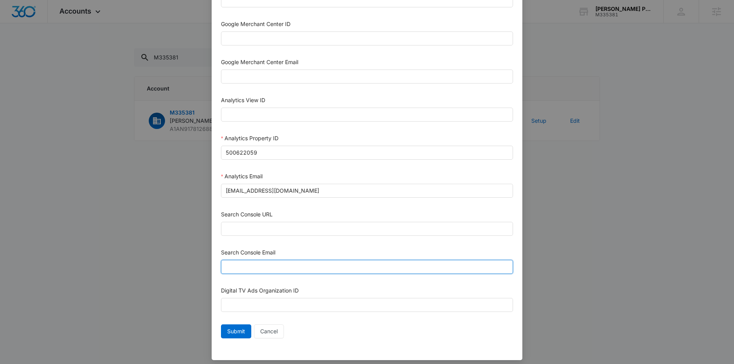
click at [239, 262] on input "Search Console Email" at bounding box center [367, 267] width 292 height 14
paste input "M360+Accounts1032@madwiremedia.com"
type input "M360+Accounts1032@madwiremedia.com"
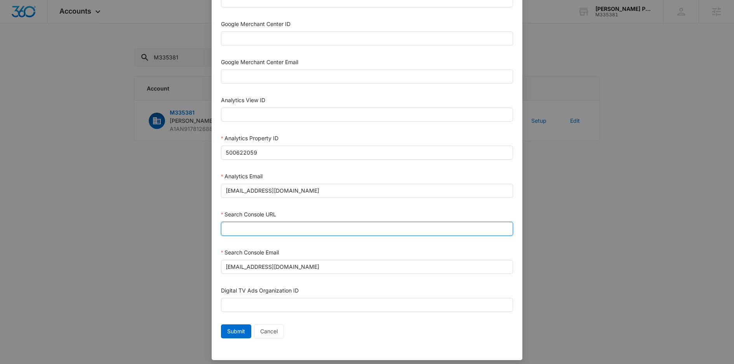
click at [252, 222] on input "Search Console URL" at bounding box center [367, 229] width 292 height 14
paste input "https://morrisportablebuildings.com/"
type input "https://morrisportablebuildings.com"
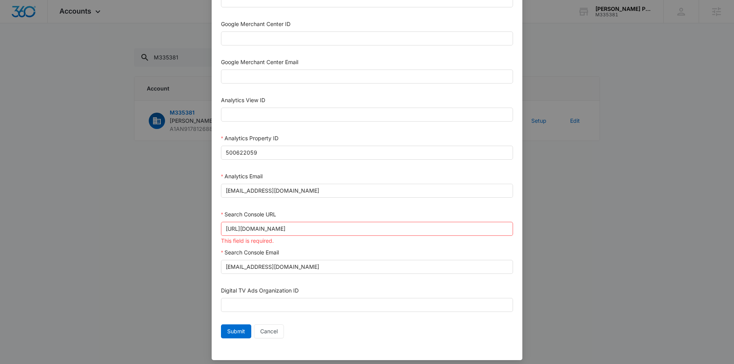
click at [328, 249] on div "Search Console Email" at bounding box center [367, 254] width 292 height 12
click at [233, 327] on span "Submit" at bounding box center [236, 331] width 18 height 9
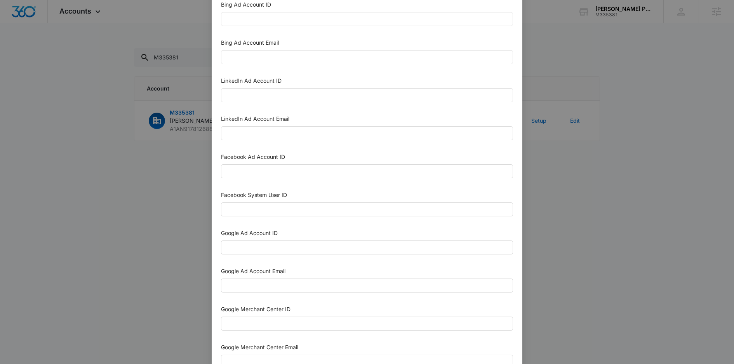
scroll to position [0, 0]
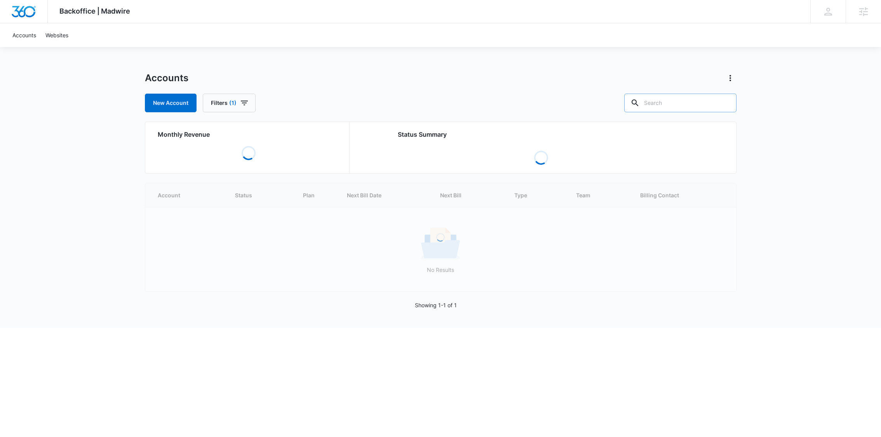
click at [689, 98] on input "text" at bounding box center [680, 103] width 112 height 19
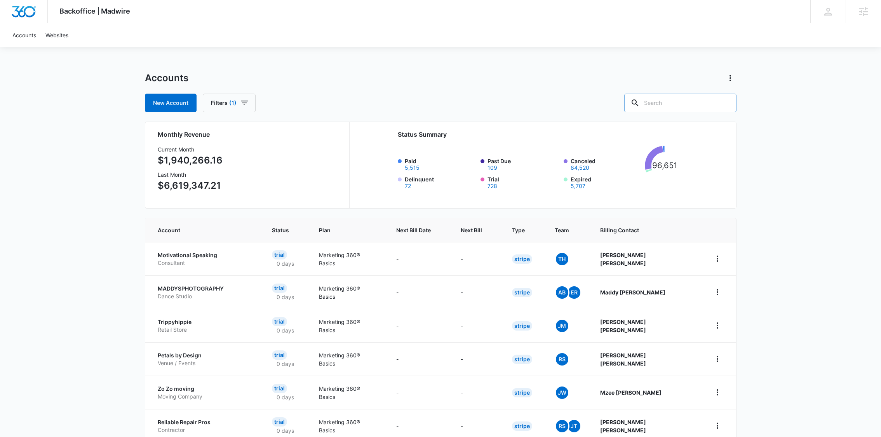
paste input "M335381"
type input "M335381"
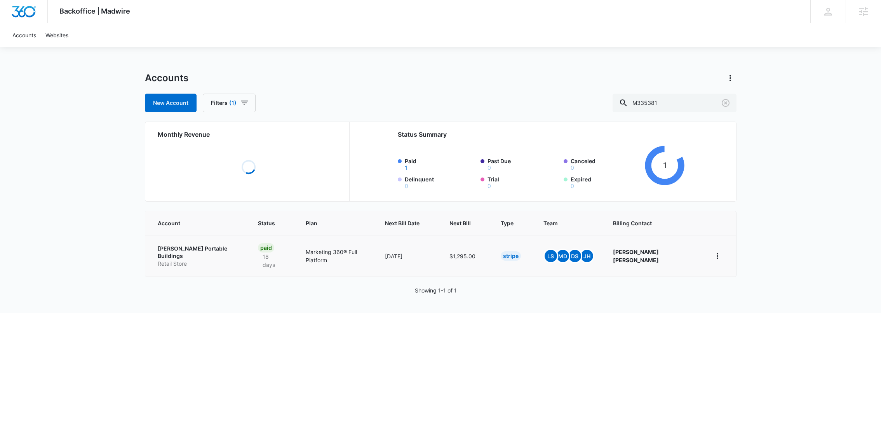
click at [184, 244] on td "[PERSON_NAME] Portable Buildings Retail Store" at bounding box center [196, 256] width 103 height 42
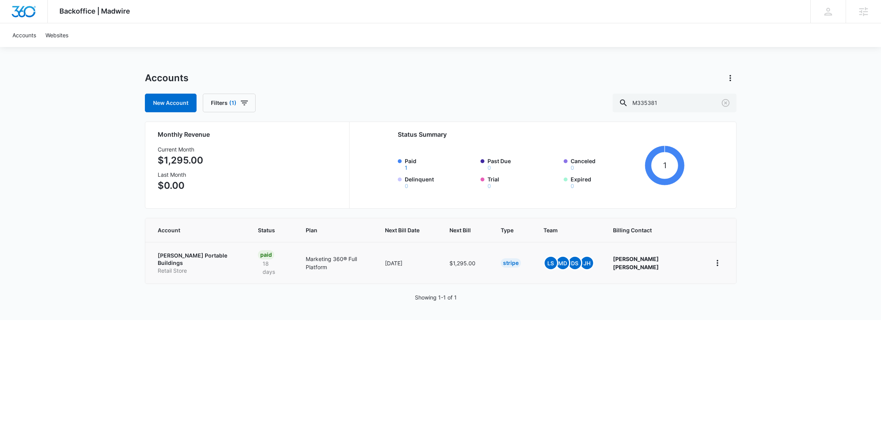
click at [186, 258] on p "[PERSON_NAME] Portable Buildings" at bounding box center [199, 259] width 82 height 15
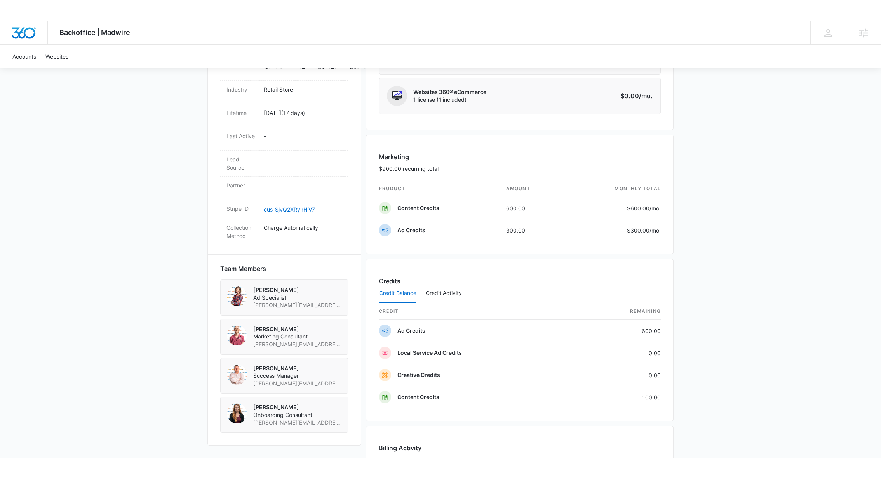
scroll to position [402, 0]
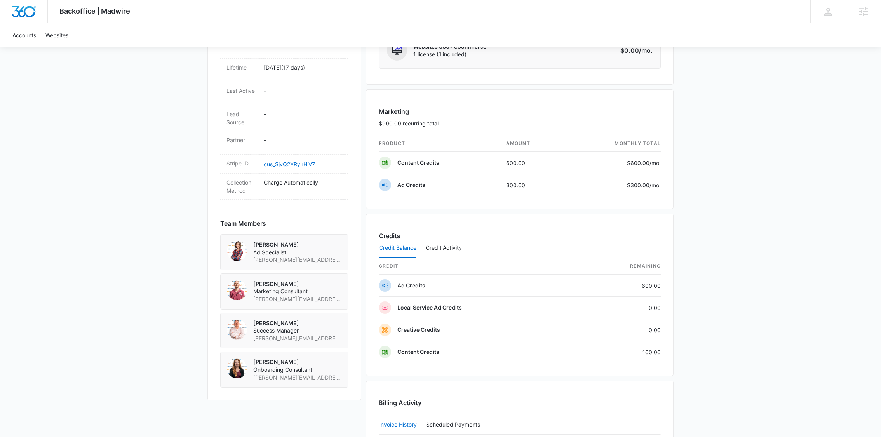
click at [294, 256] on span "jessie.hoerr@madwire.com" at bounding box center [297, 260] width 89 height 8
copy span "jessie.hoerr@madwire.com"
click at [269, 334] on span "[PERSON_NAME][EMAIL_ADDRESS][DOMAIN_NAME]" at bounding box center [297, 338] width 89 height 8
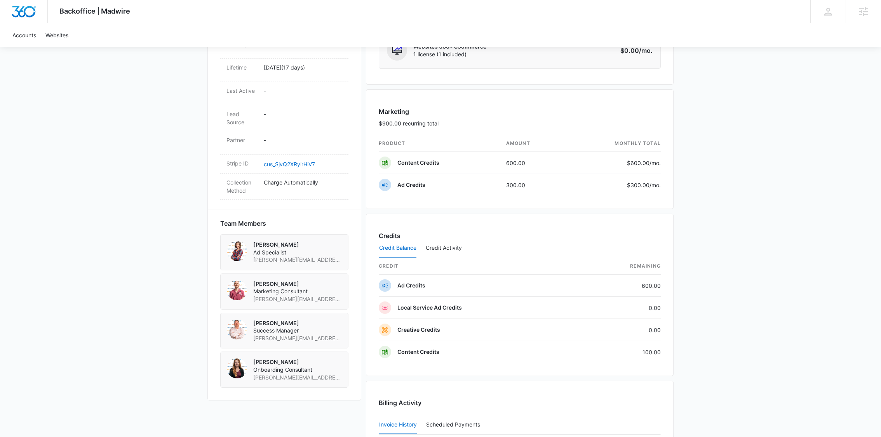
click at [269, 334] on span "[PERSON_NAME][EMAIL_ADDRESS][DOMAIN_NAME]" at bounding box center [297, 338] width 89 height 8
copy span "[PERSON_NAME][EMAIL_ADDRESS][DOMAIN_NAME]"
click at [280, 256] on span "jessie.hoerr@madwire.com" at bounding box center [297, 260] width 89 height 8
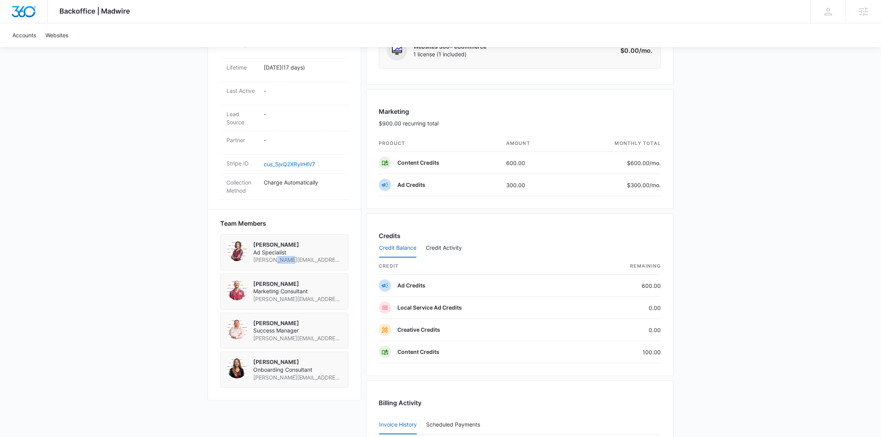
click at [280, 256] on span "jessie.hoerr@madwire.com" at bounding box center [297, 260] width 89 height 8
copy span "jessie.hoerr@madwire.com"
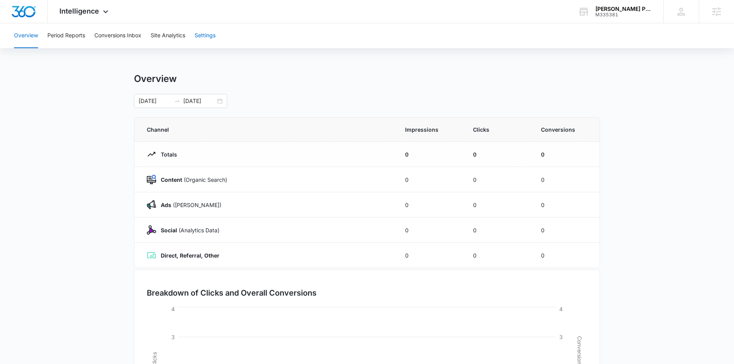
click at [213, 44] on button "Settings" at bounding box center [205, 35] width 21 height 25
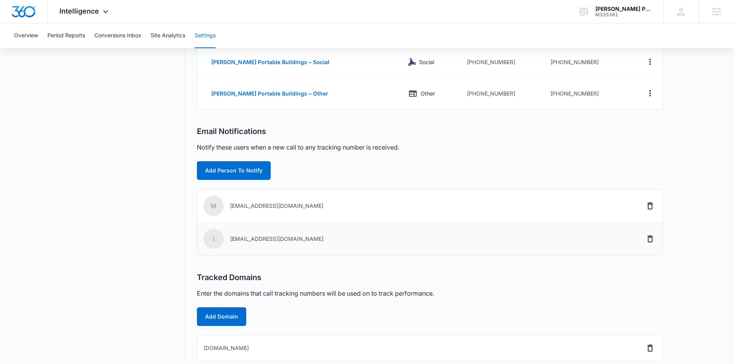
scroll to position [165, 0]
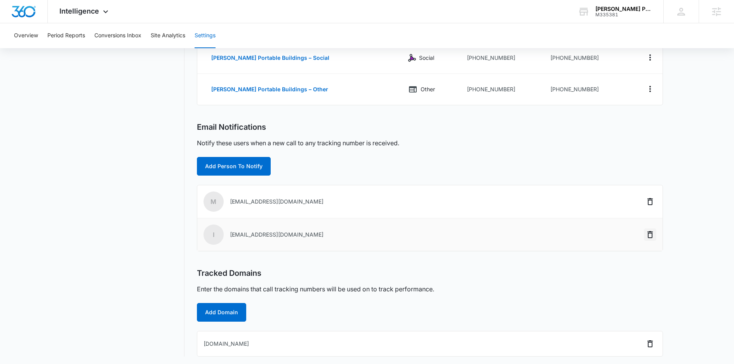
click at [646, 233] on icon "Delete" at bounding box center [649, 234] width 9 height 9
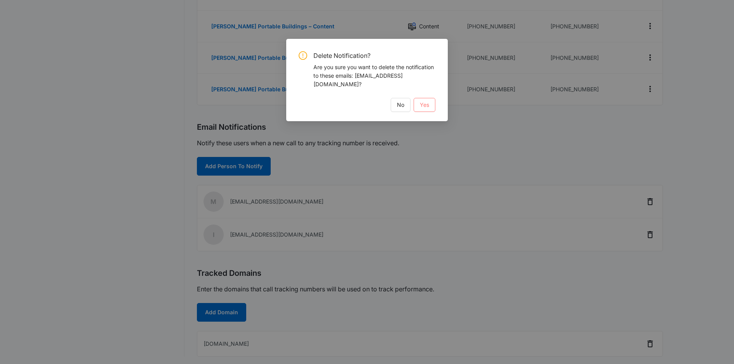
click at [429, 98] on button "Yes" at bounding box center [425, 105] width 22 height 14
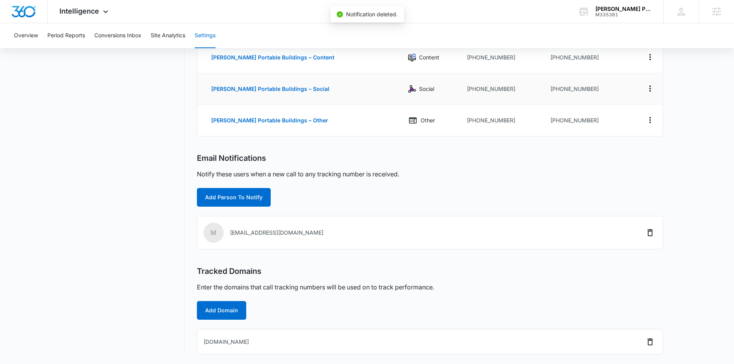
scroll to position [132, 0]
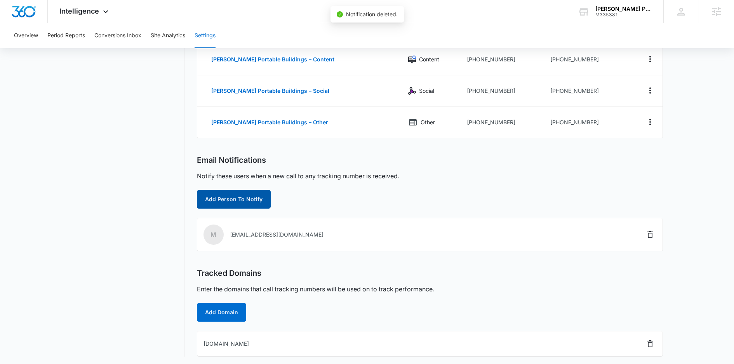
click at [217, 198] on button "Add Person To Notify" at bounding box center [234, 199] width 74 height 19
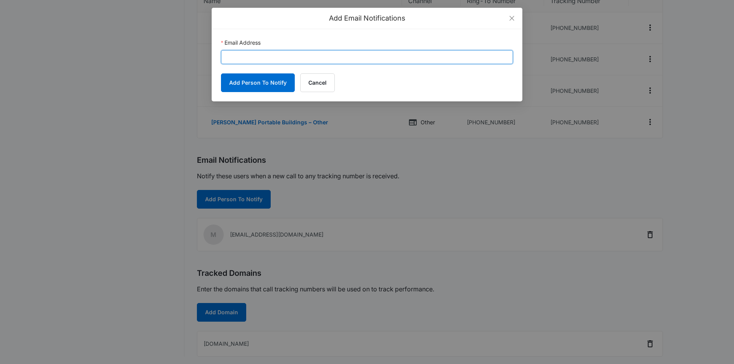
click at [274, 59] on input "Email Address" at bounding box center [367, 57] width 292 height 14
paste input "Mitchell.Dame@madwire.com"
type input "Mitchell.Dame@madwire.com"
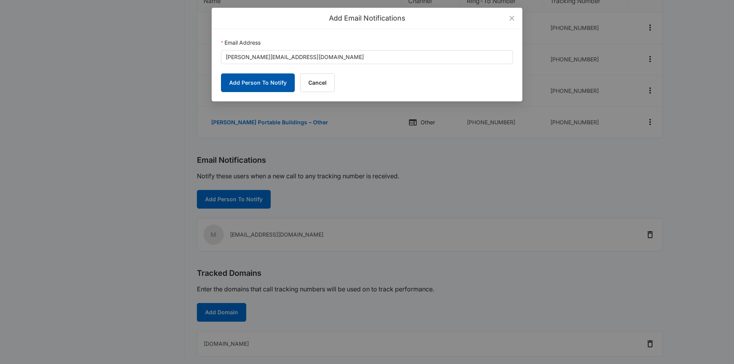
click at [263, 81] on button "Add Person To Notify" at bounding box center [258, 82] width 74 height 19
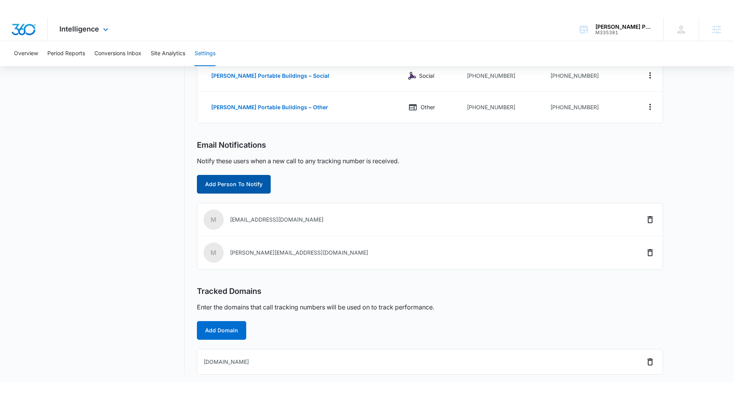
scroll to position [130, 0]
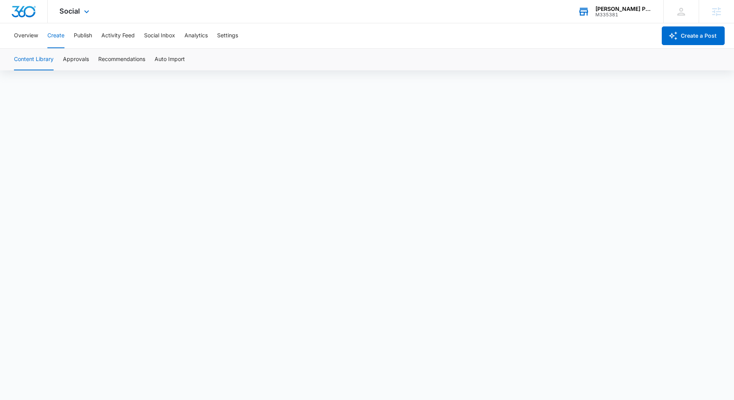
click at [592, 9] on div "[PERSON_NAME] Portable Buildings M335381 Your Accounts View All" at bounding box center [614, 11] width 97 height 23
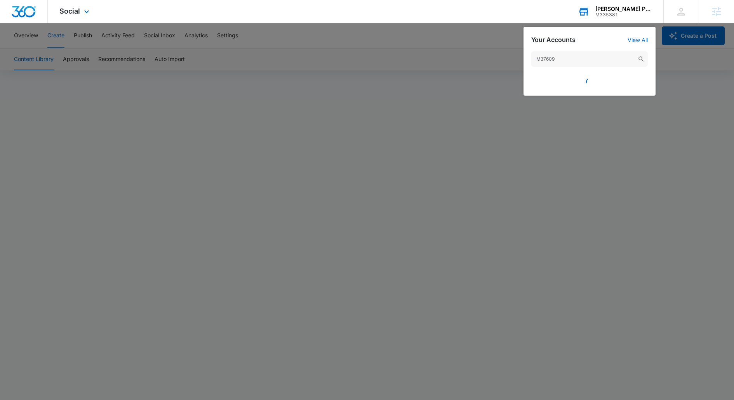
click at [557, 64] on input "M37609" at bounding box center [589, 59] width 116 height 16
type input "M37609"
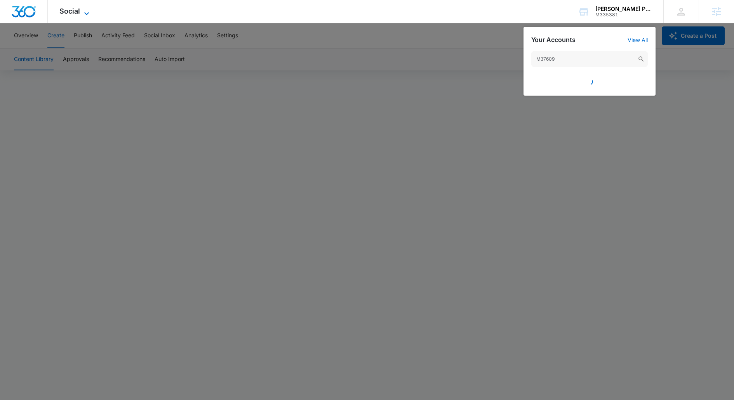
click at [77, 13] on span "Social" at bounding box center [69, 11] width 21 height 8
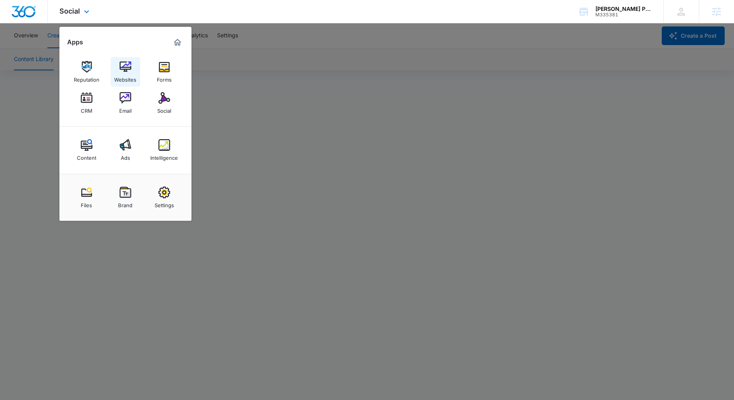
click at [120, 61] on link "Websites" at bounding box center [126, 72] width 30 height 30
